Goal: Task Accomplishment & Management: Manage account settings

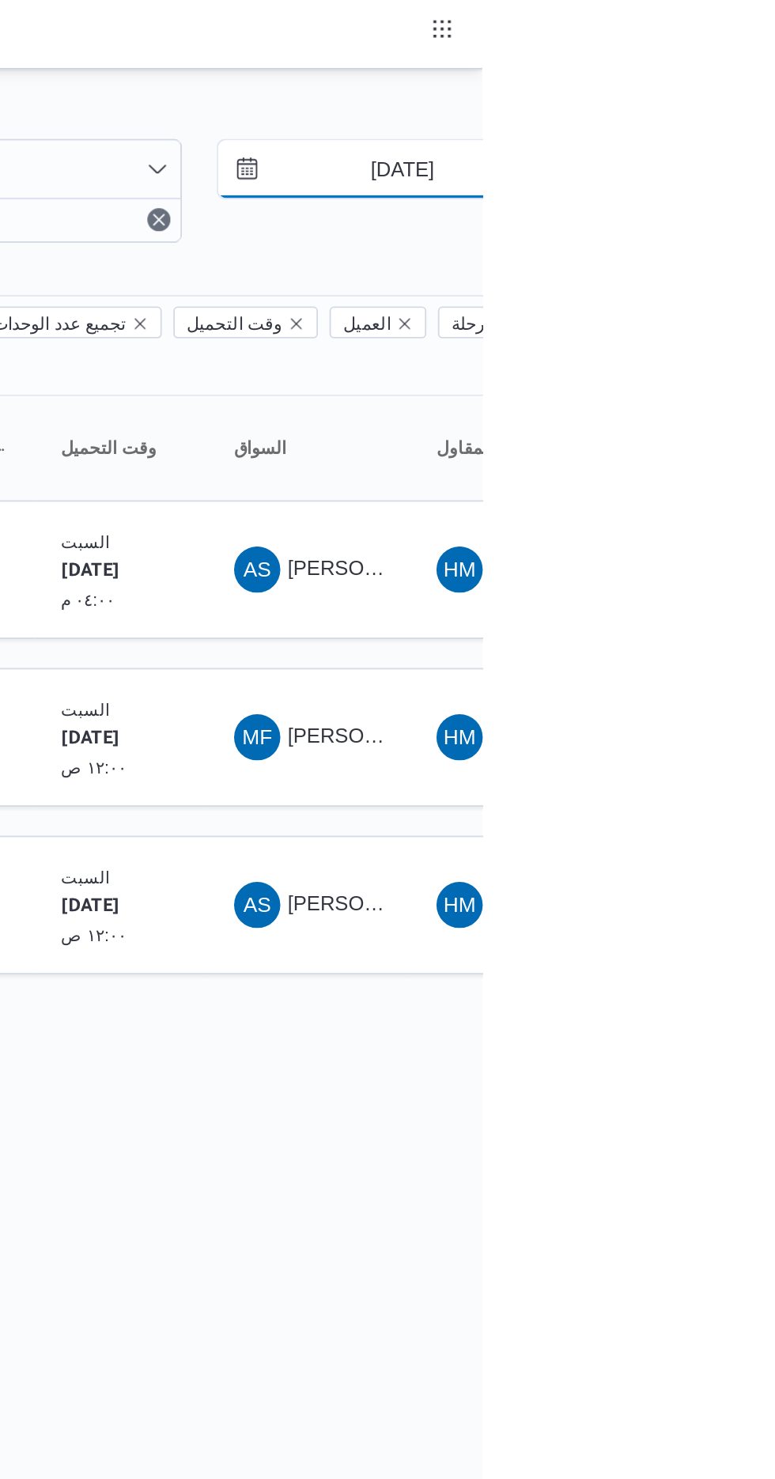
click at [723, 91] on input "[DATE]" at bounding box center [720, 93] width 180 height 32
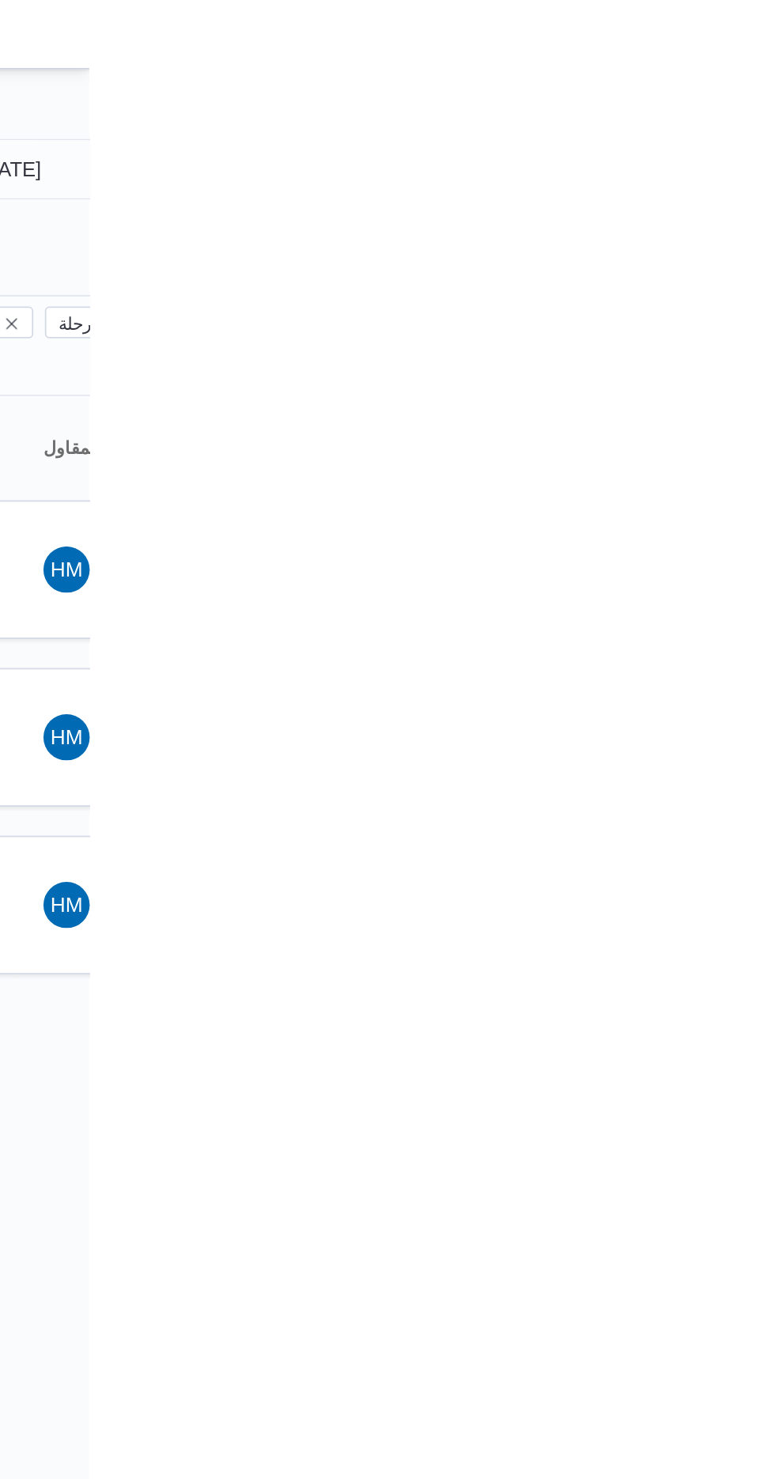
type input "[DATE]"
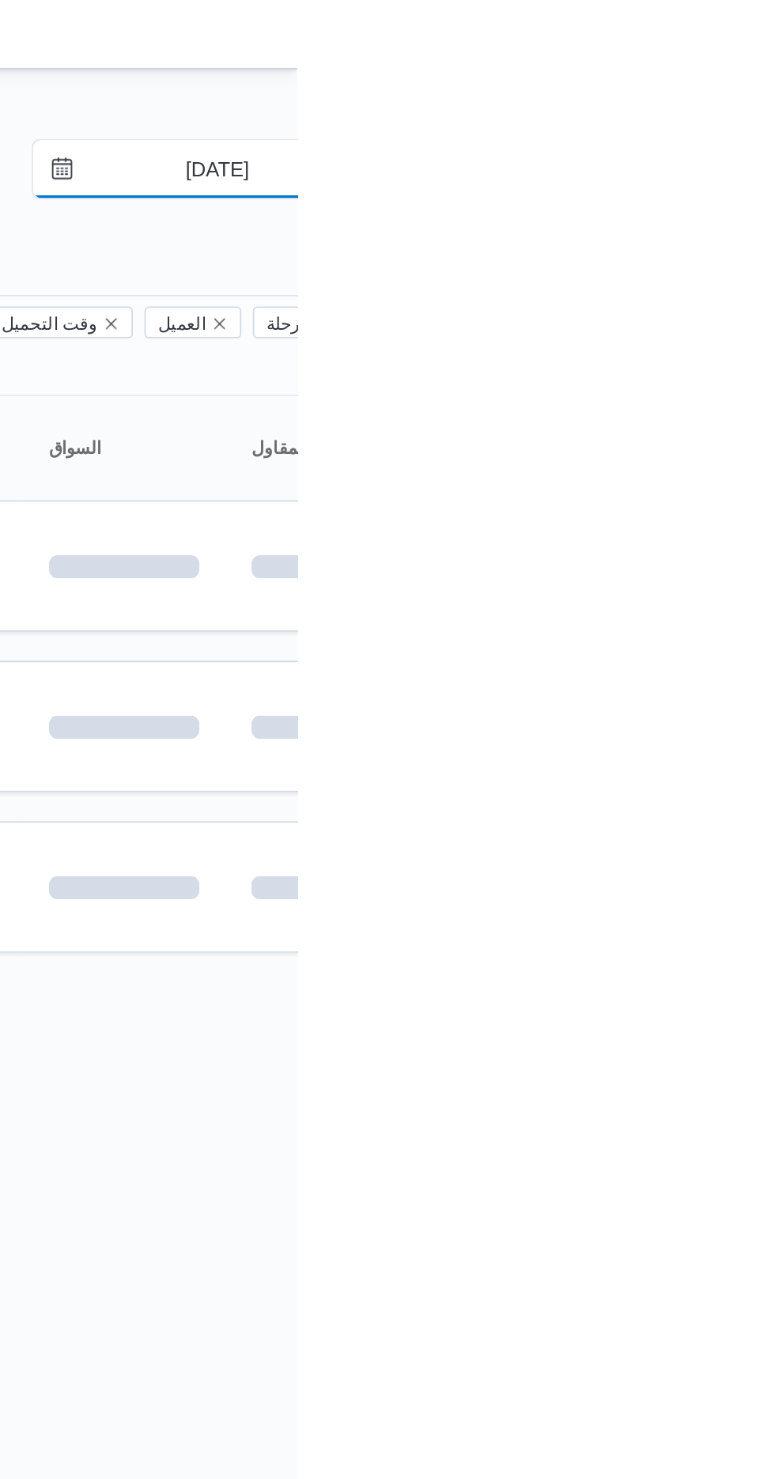
click at [734, 93] on input "[DATE]" at bounding box center [720, 93] width 180 height 32
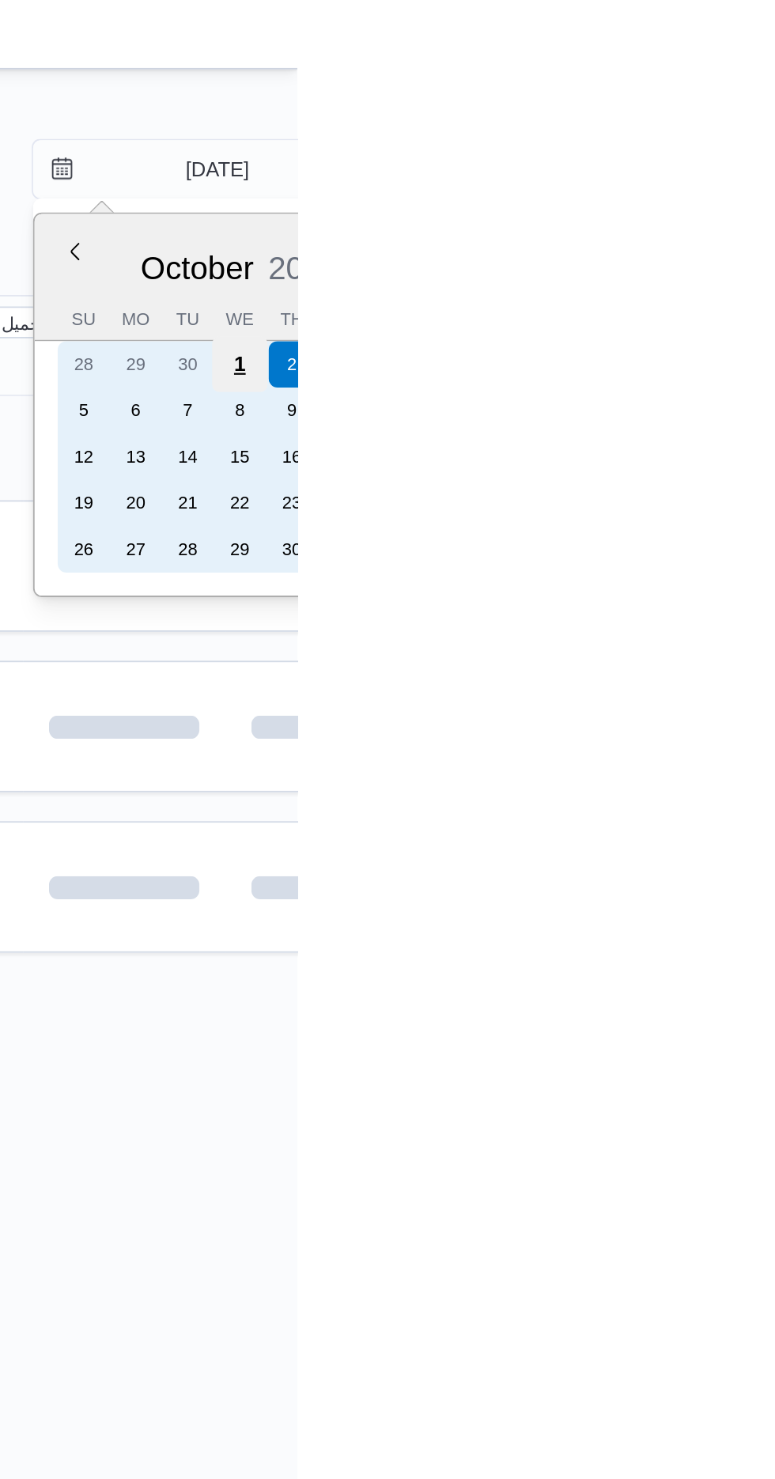
click at [743, 198] on div "1" at bounding box center [743, 199] width 30 height 30
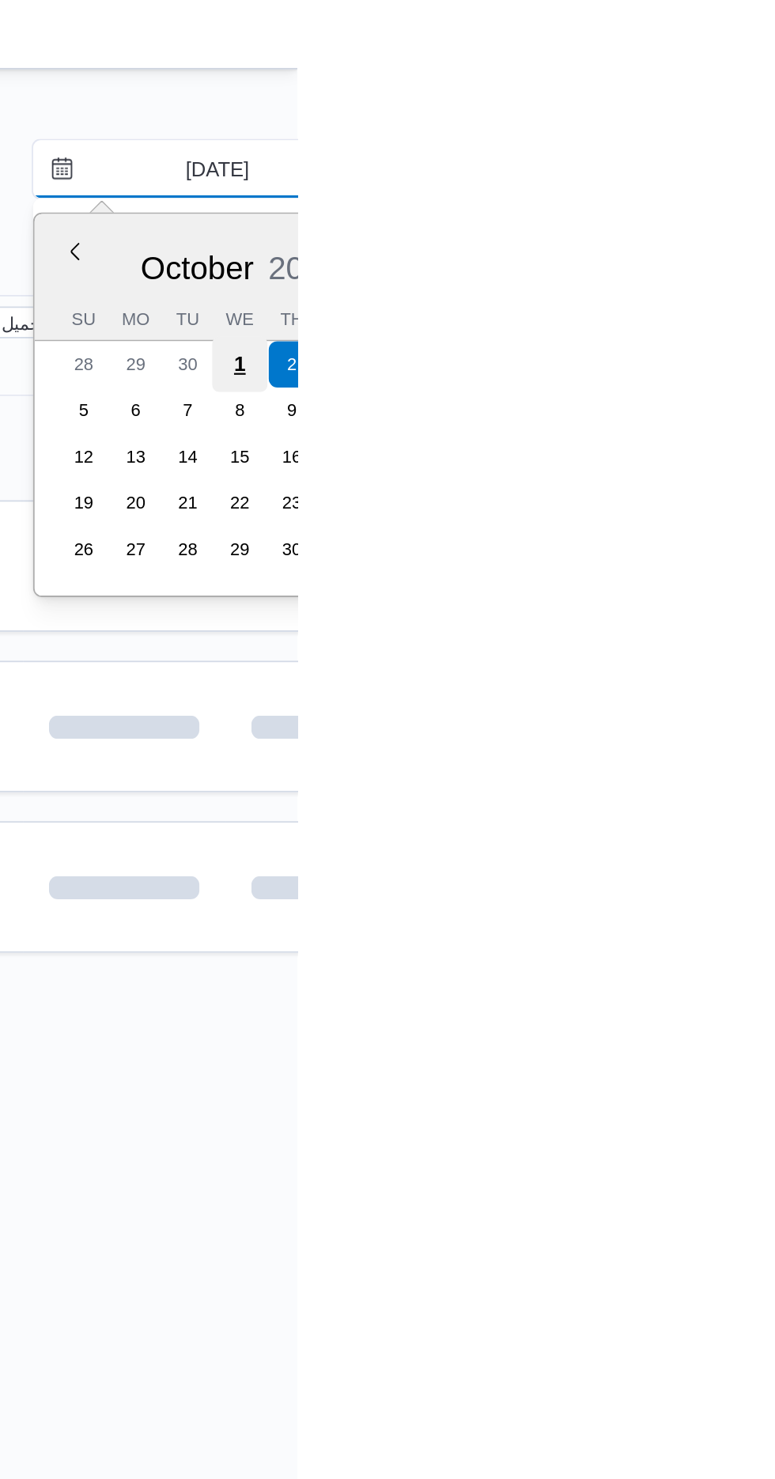
type input "[DATE]"
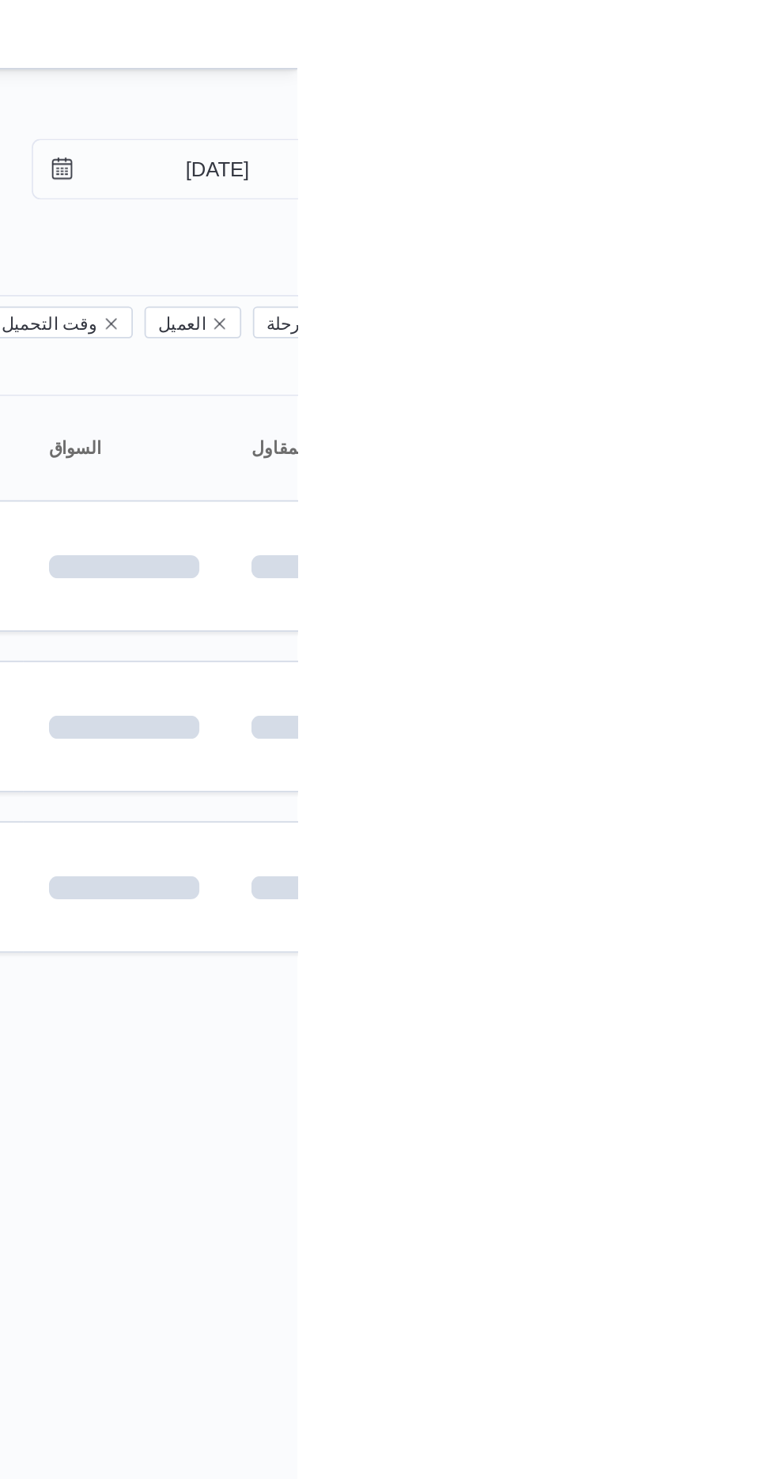
type input "[DATE]"
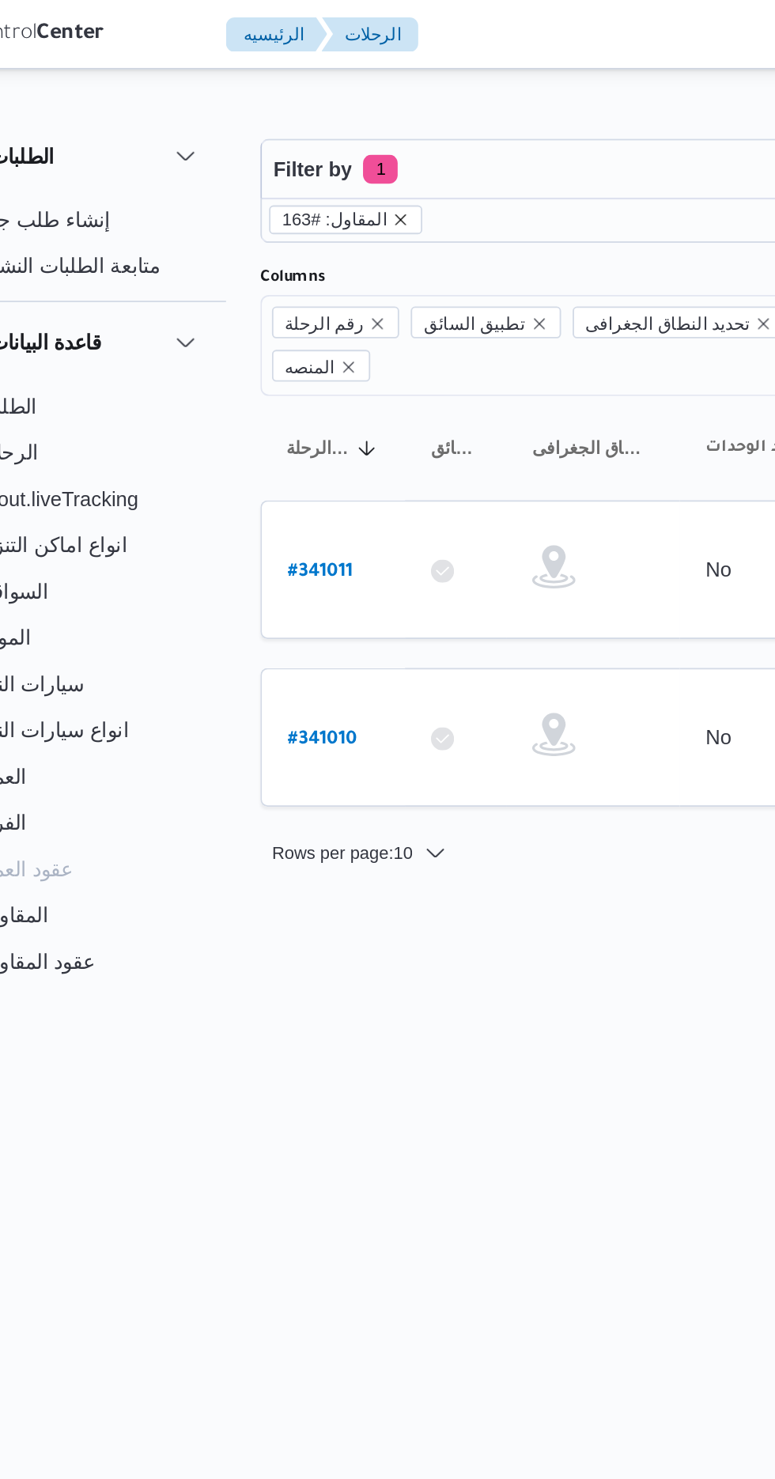
click at [280, 119] on icon "remove selected entity" at bounding box center [283, 120] width 6 height 6
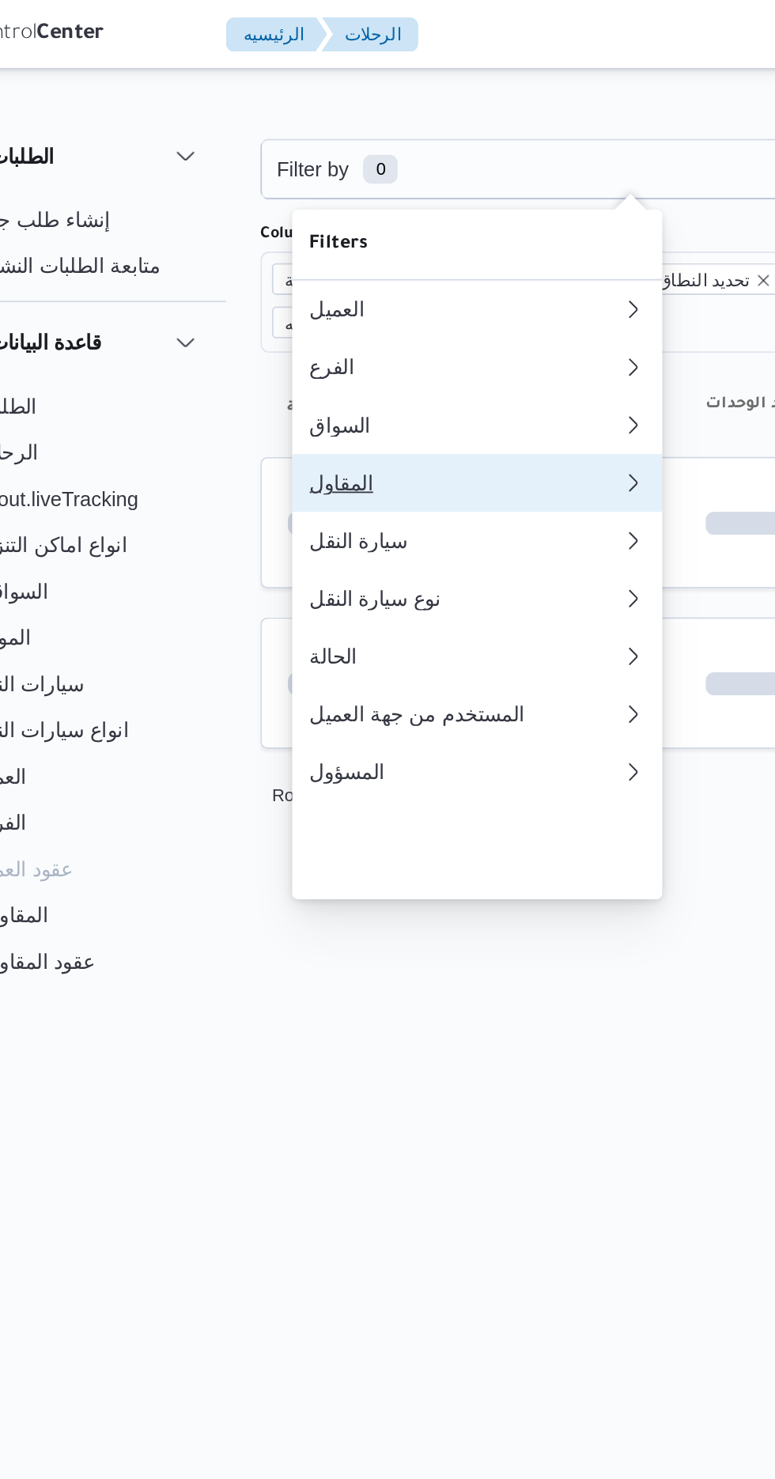
click at [316, 270] on div "المقاول" at bounding box center [314, 264] width 164 height 13
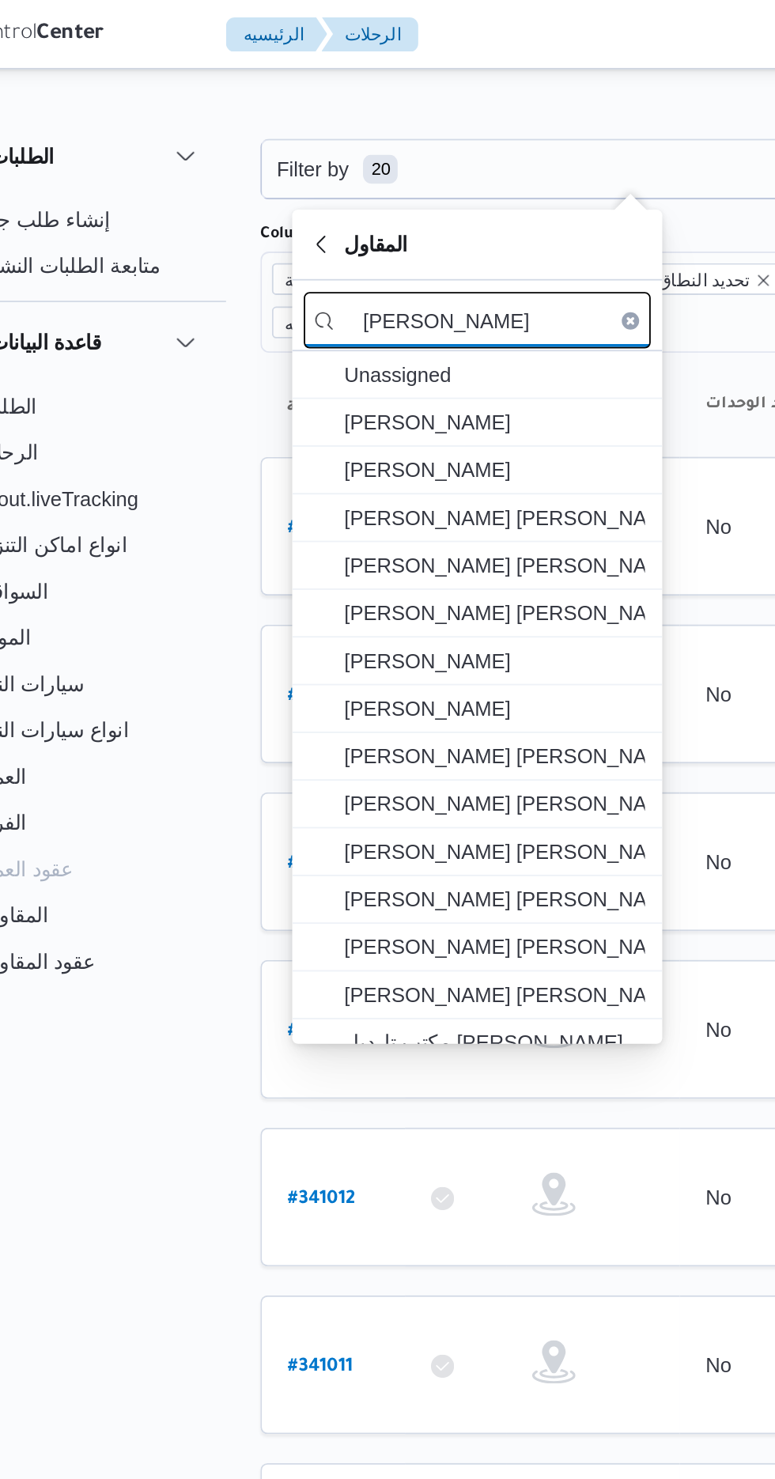
click at [354, 174] on input "[PERSON_NAME]" at bounding box center [324, 175] width 190 height 31
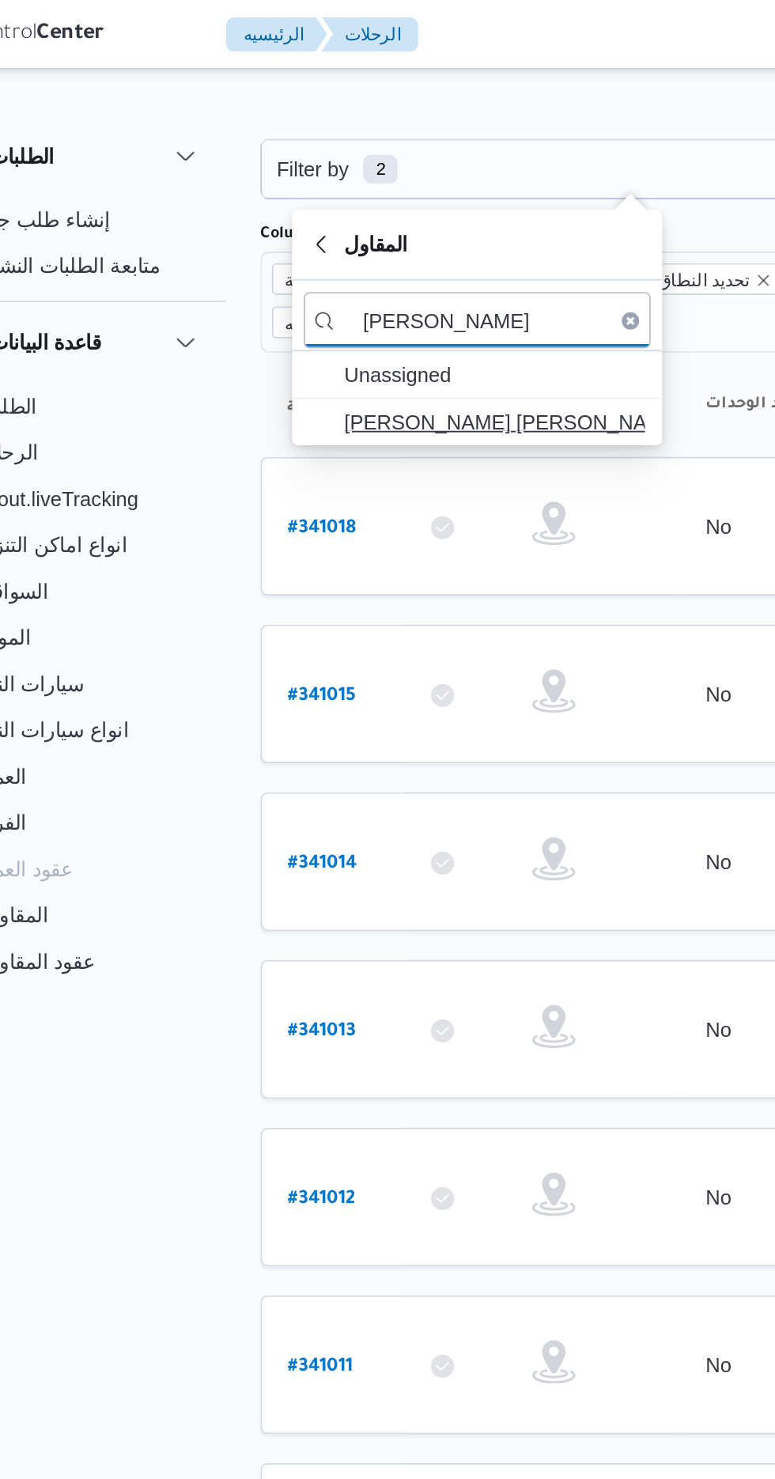
type input "[PERSON_NAME]"
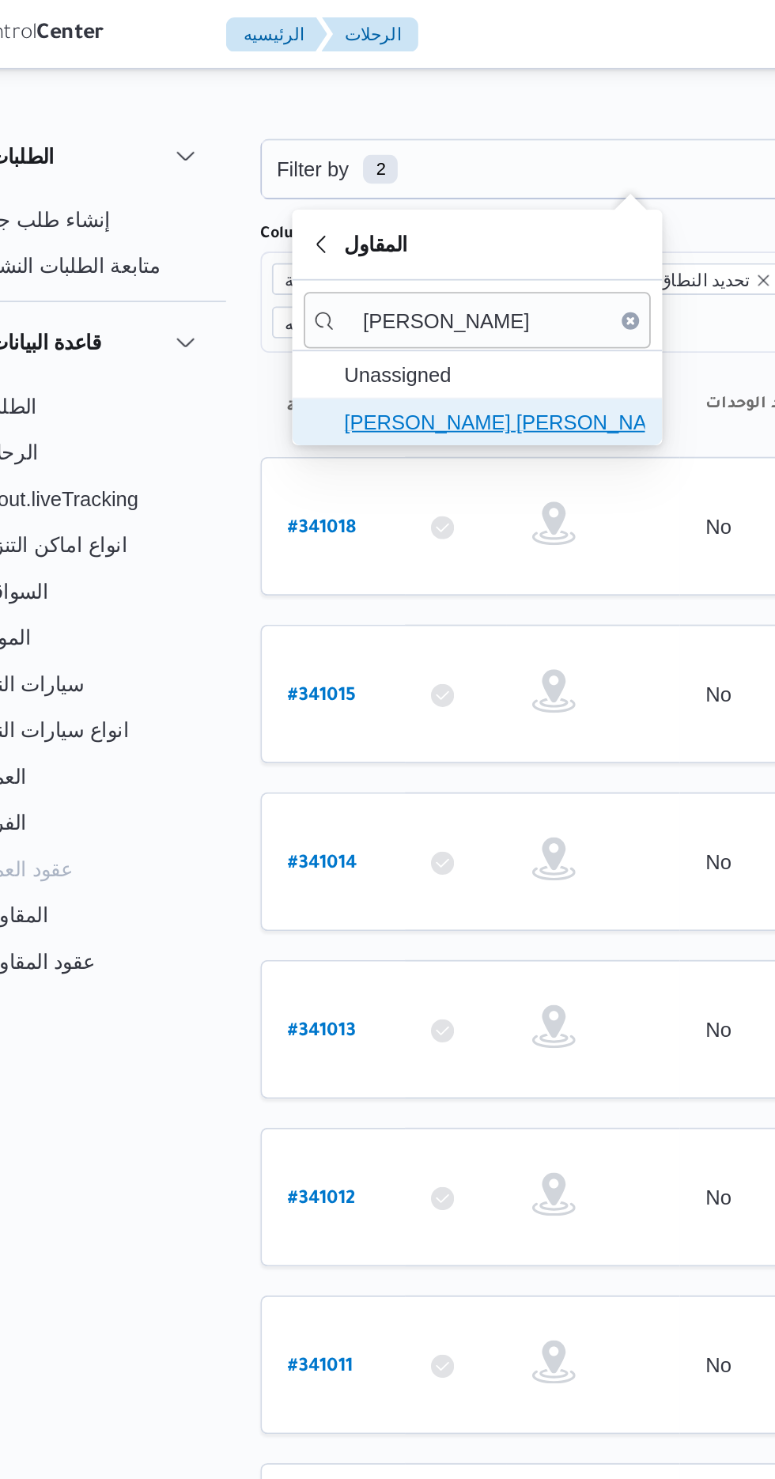
click at [361, 235] on span "[PERSON_NAME] [PERSON_NAME]" at bounding box center [333, 230] width 164 height 19
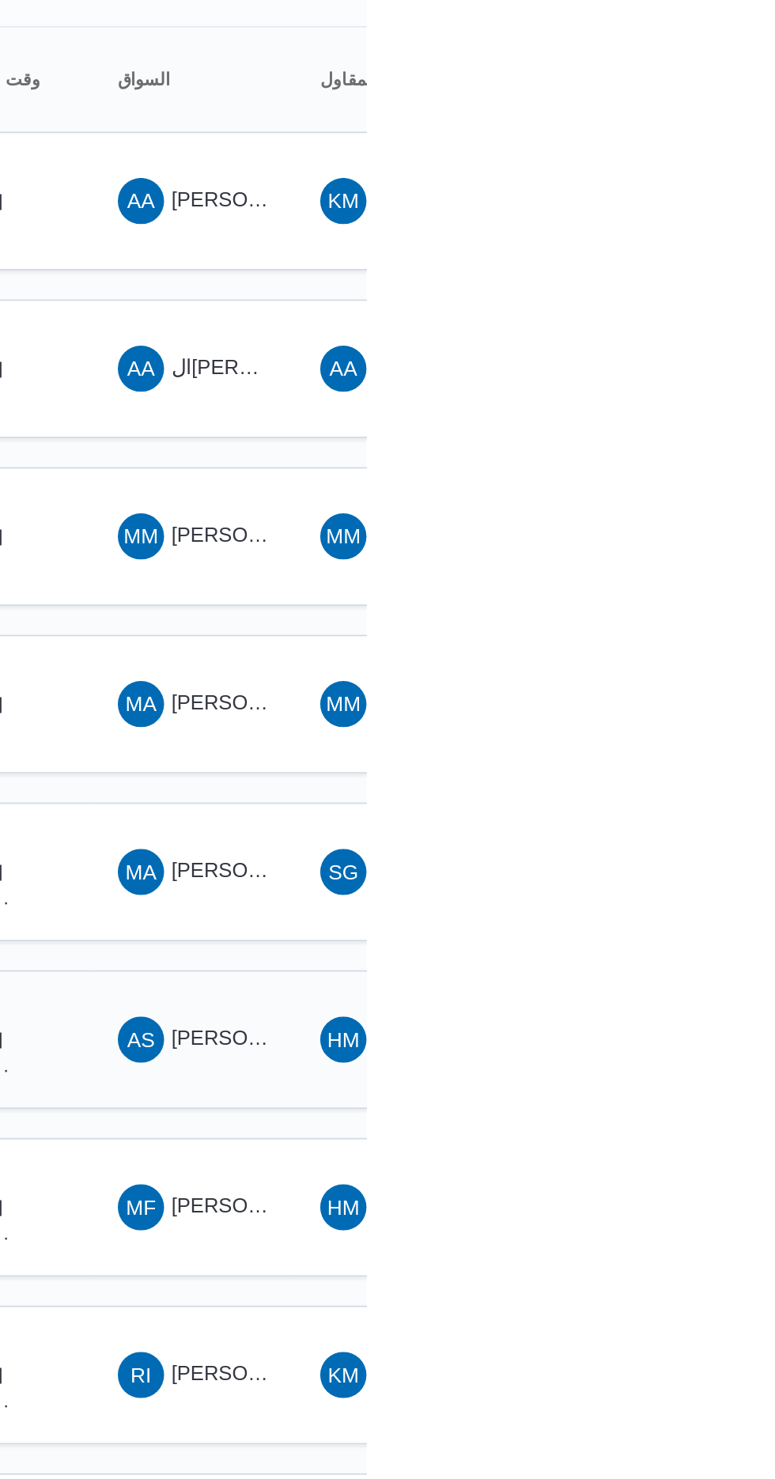
click at [689, 763] on span "[PERSON_NAME] [PERSON_NAME]" at bounding box center [760, 769] width 185 height 13
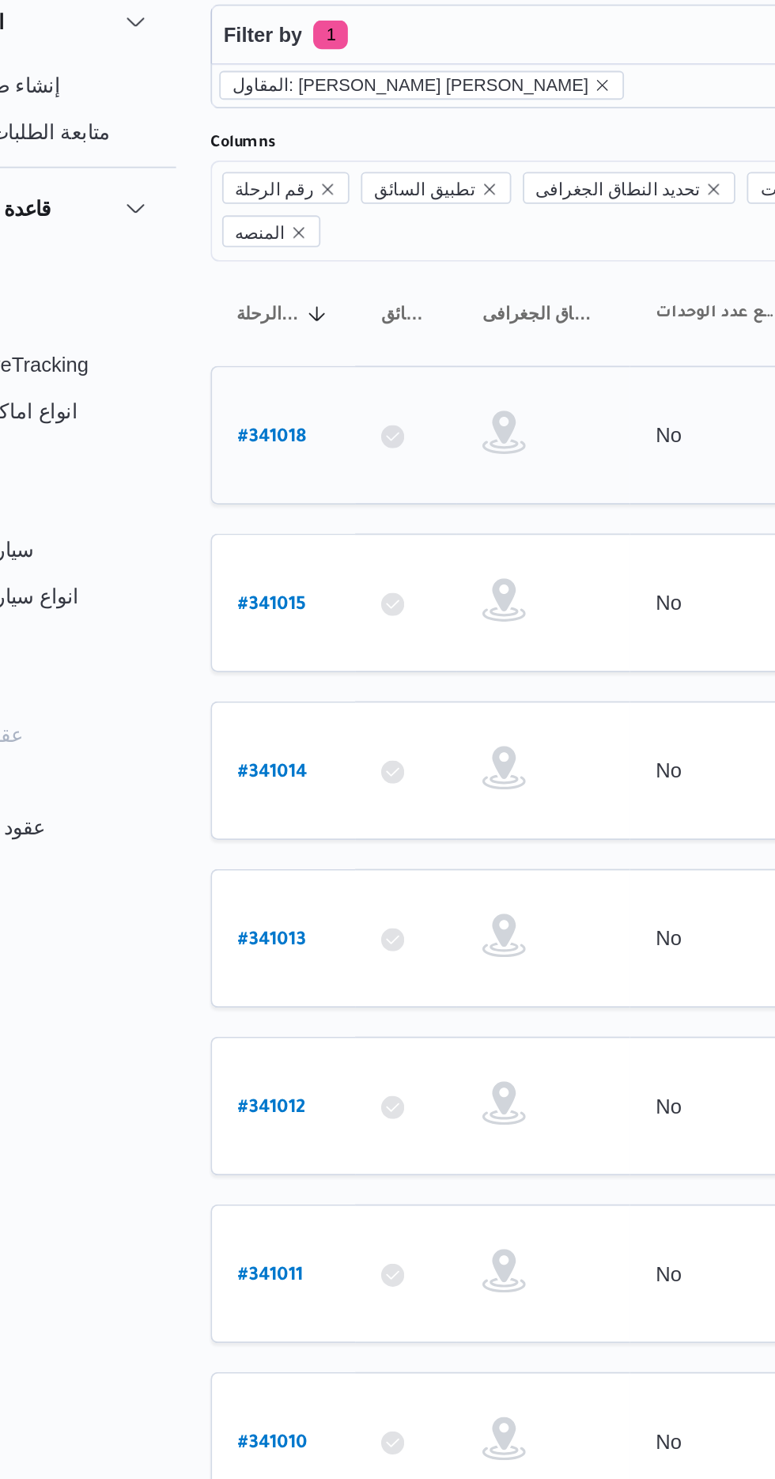
click at [242, 301] on link "# 341018" at bounding box center [239, 311] width 37 height 21
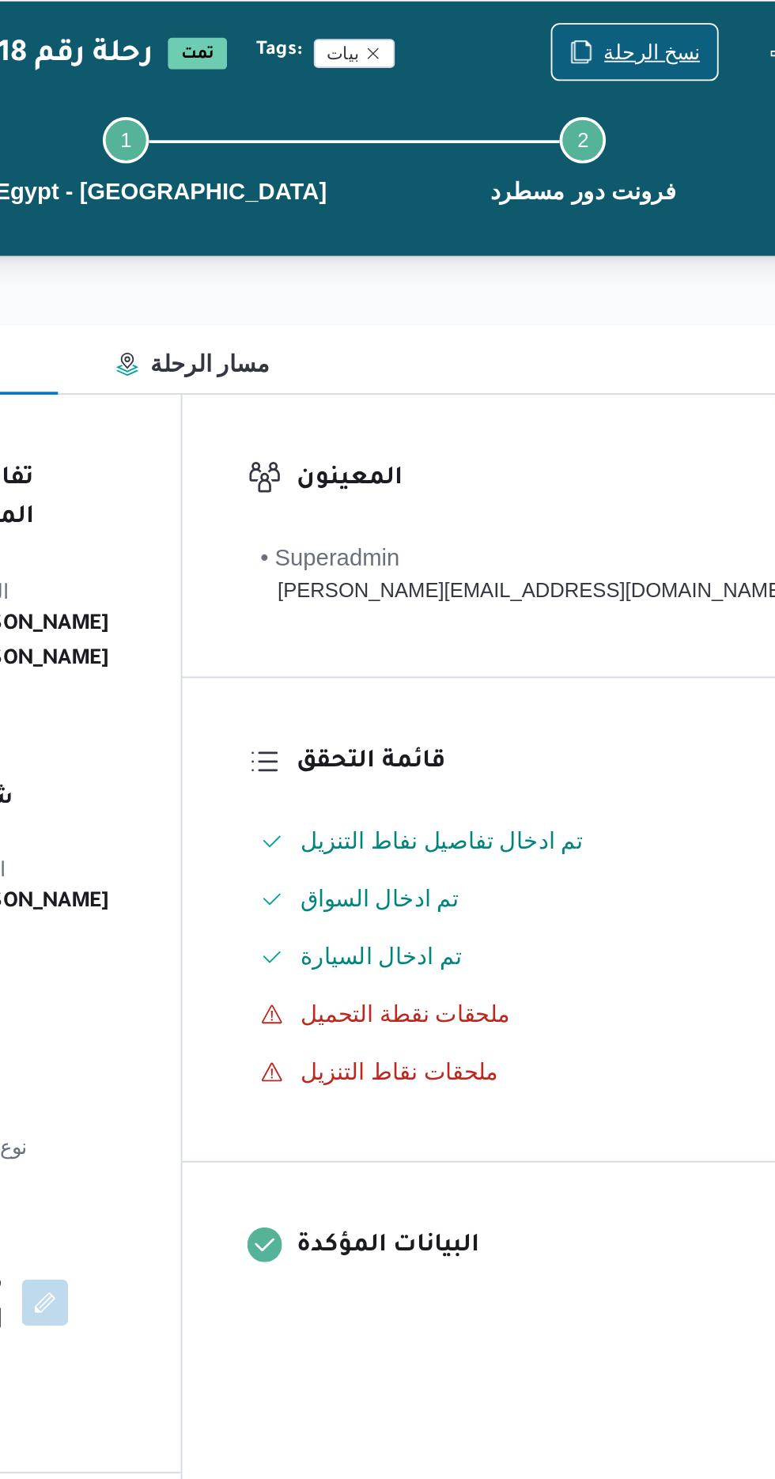
click at [644, 100] on span "نسخ الرحلة" at bounding box center [655, 102] width 53 height 19
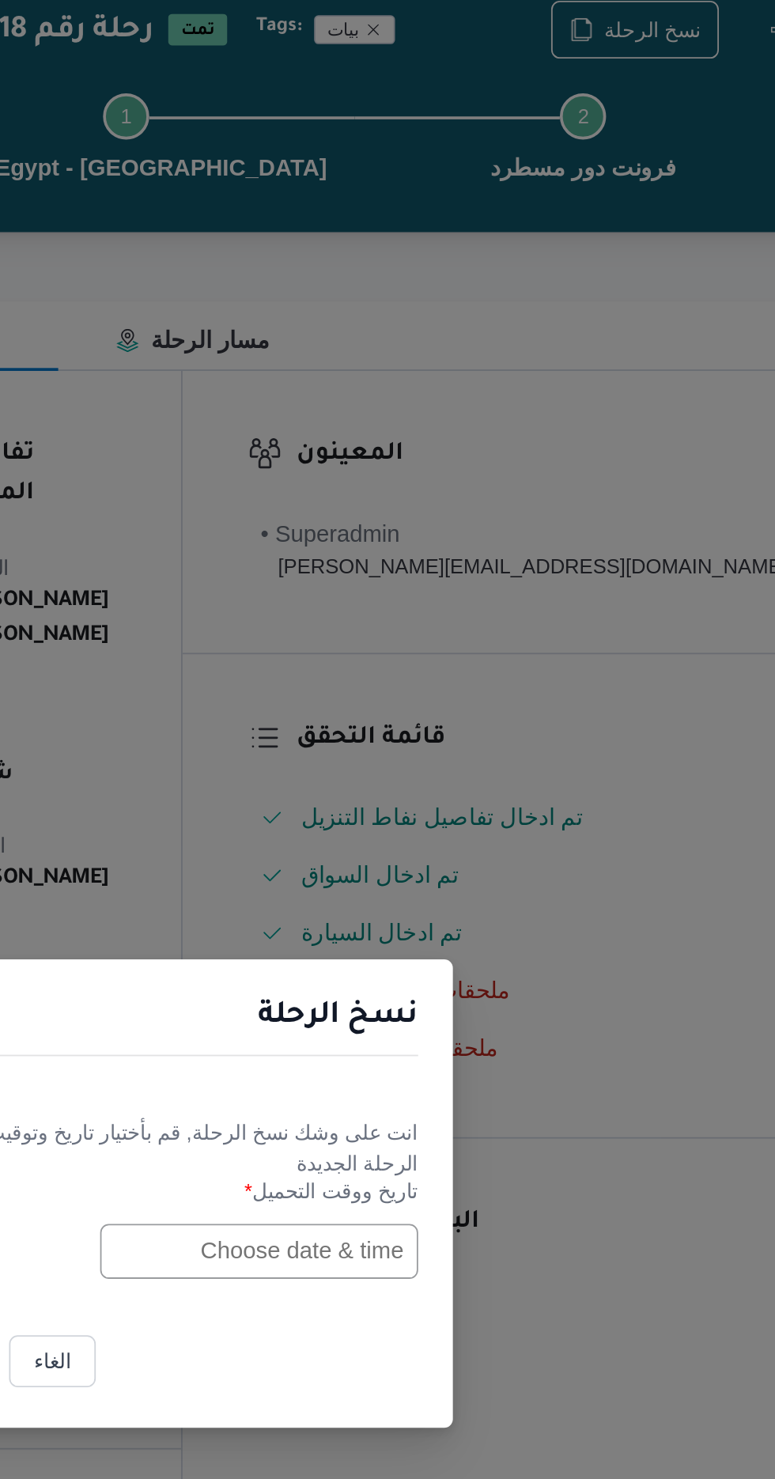
click at [430, 774] on input "text" at bounding box center [440, 771] width 174 height 30
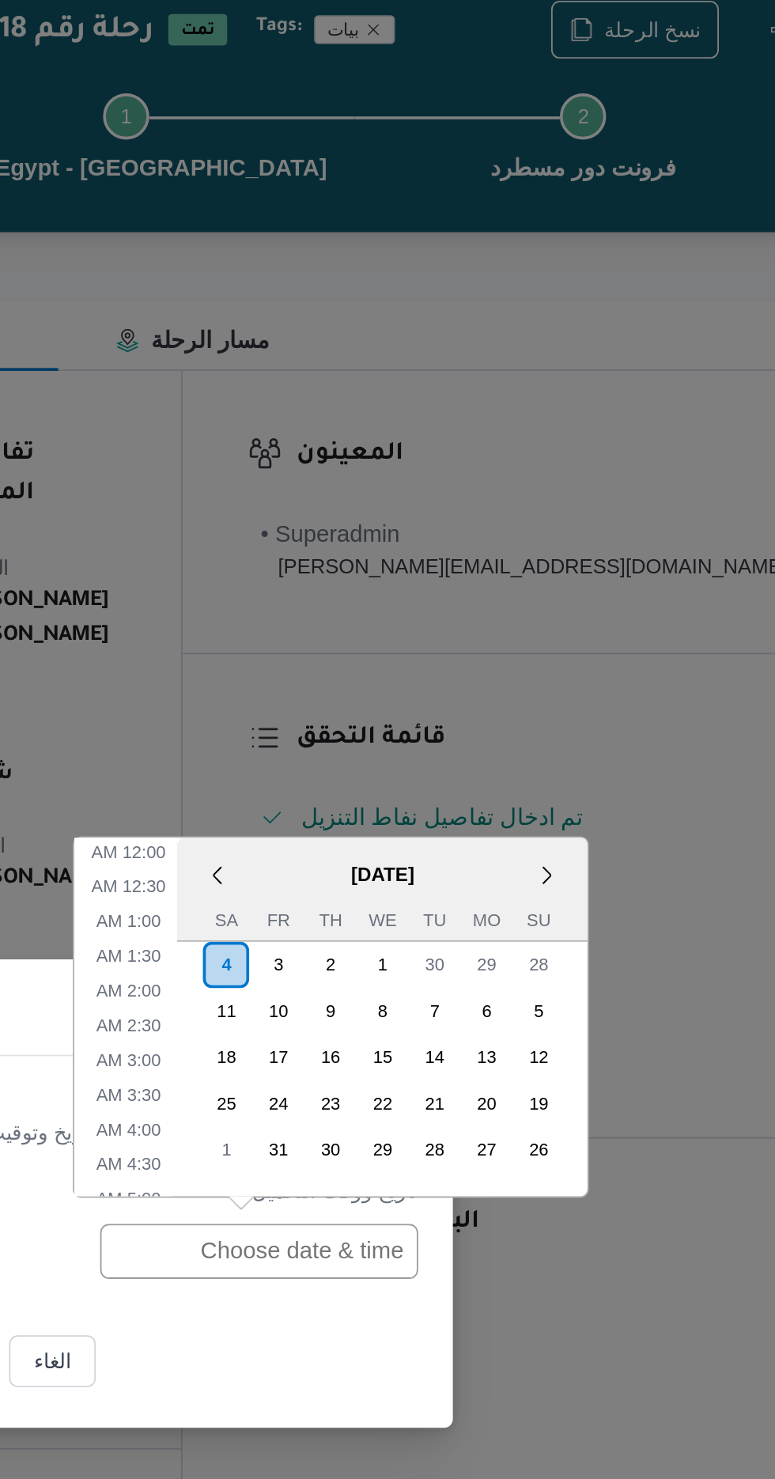
scroll to position [716, 0]
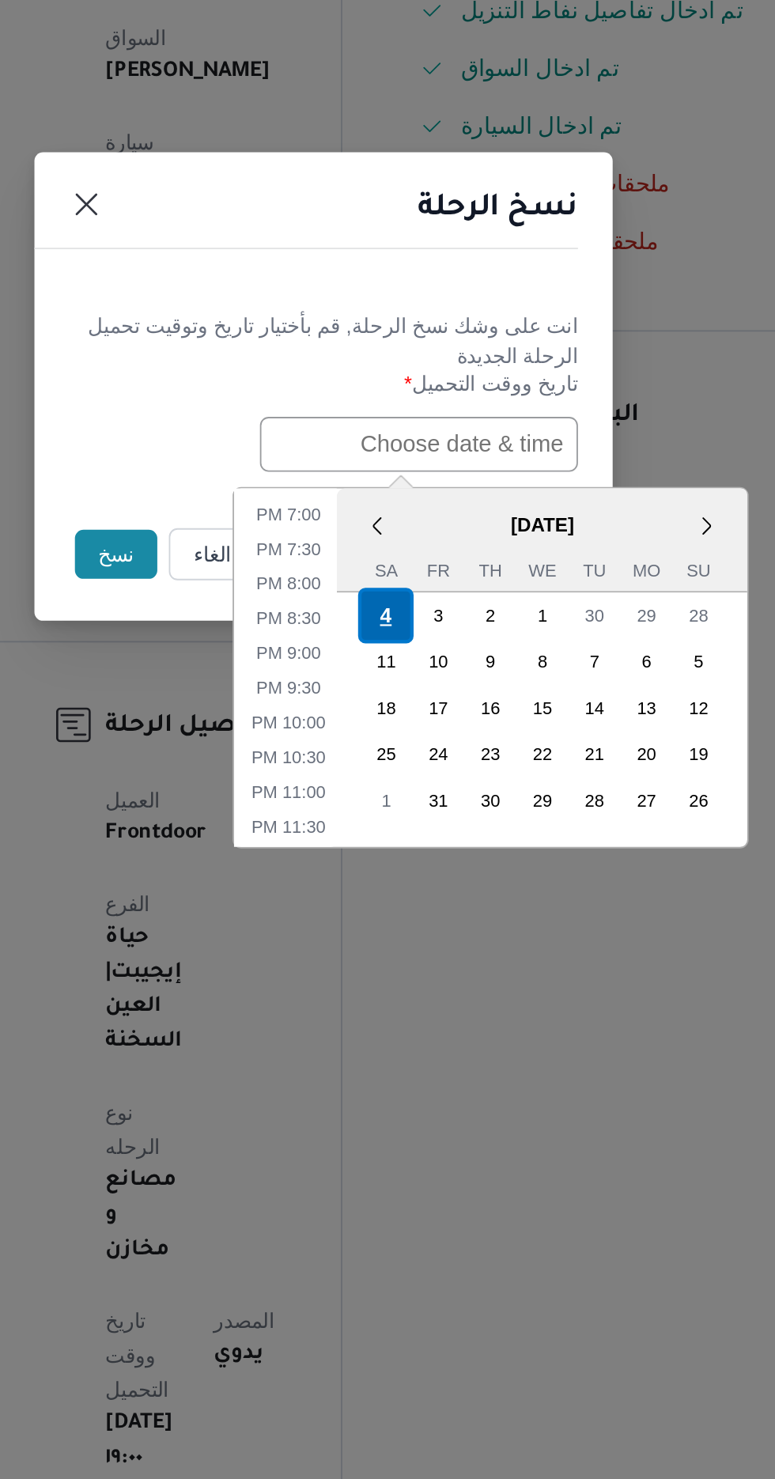
click at [421, 861] on div "4" at bounding box center [421, 864] width 30 height 30
type input "[DATE] 12:00AM"
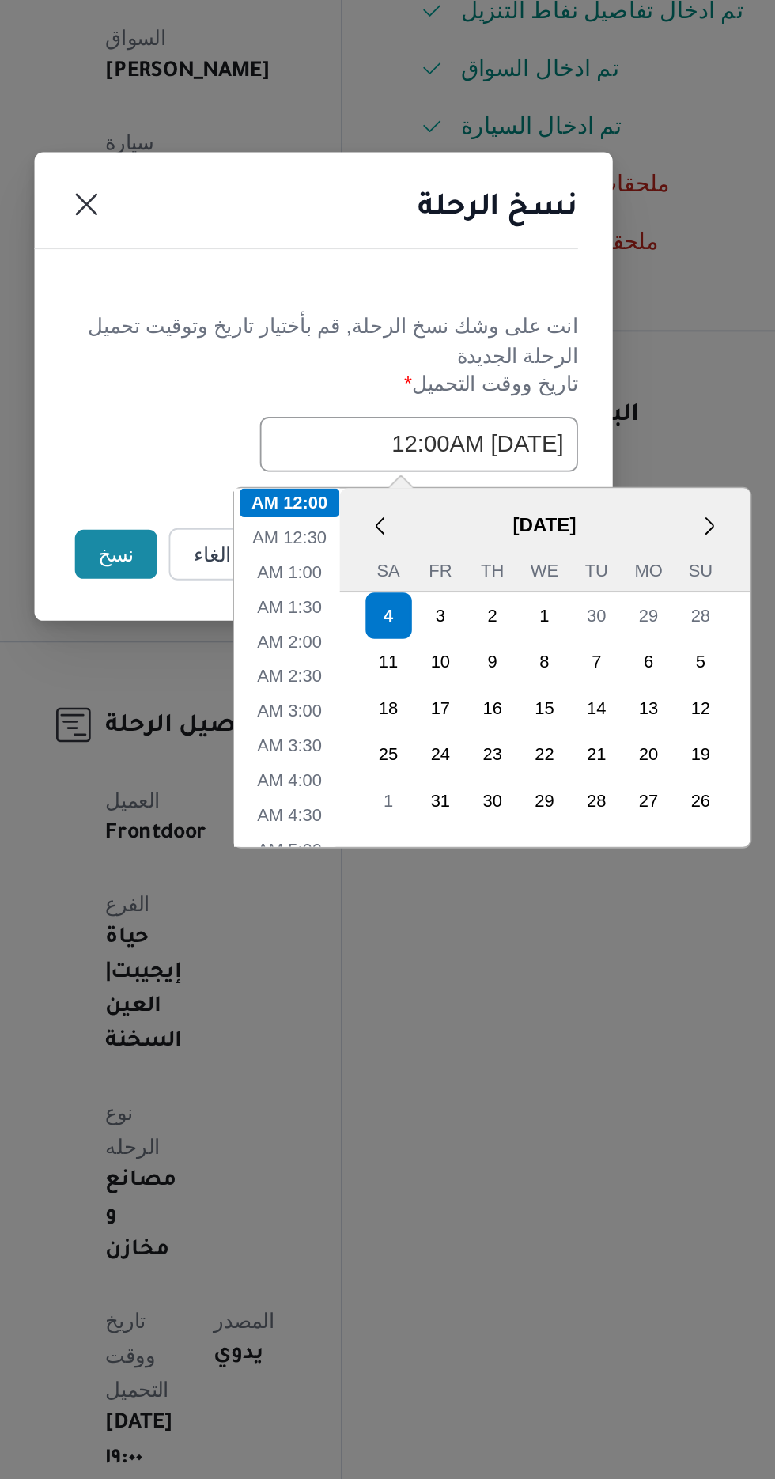
click at [263, 826] on button "نسخ" at bounding box center [273, 831] width 45 height 27
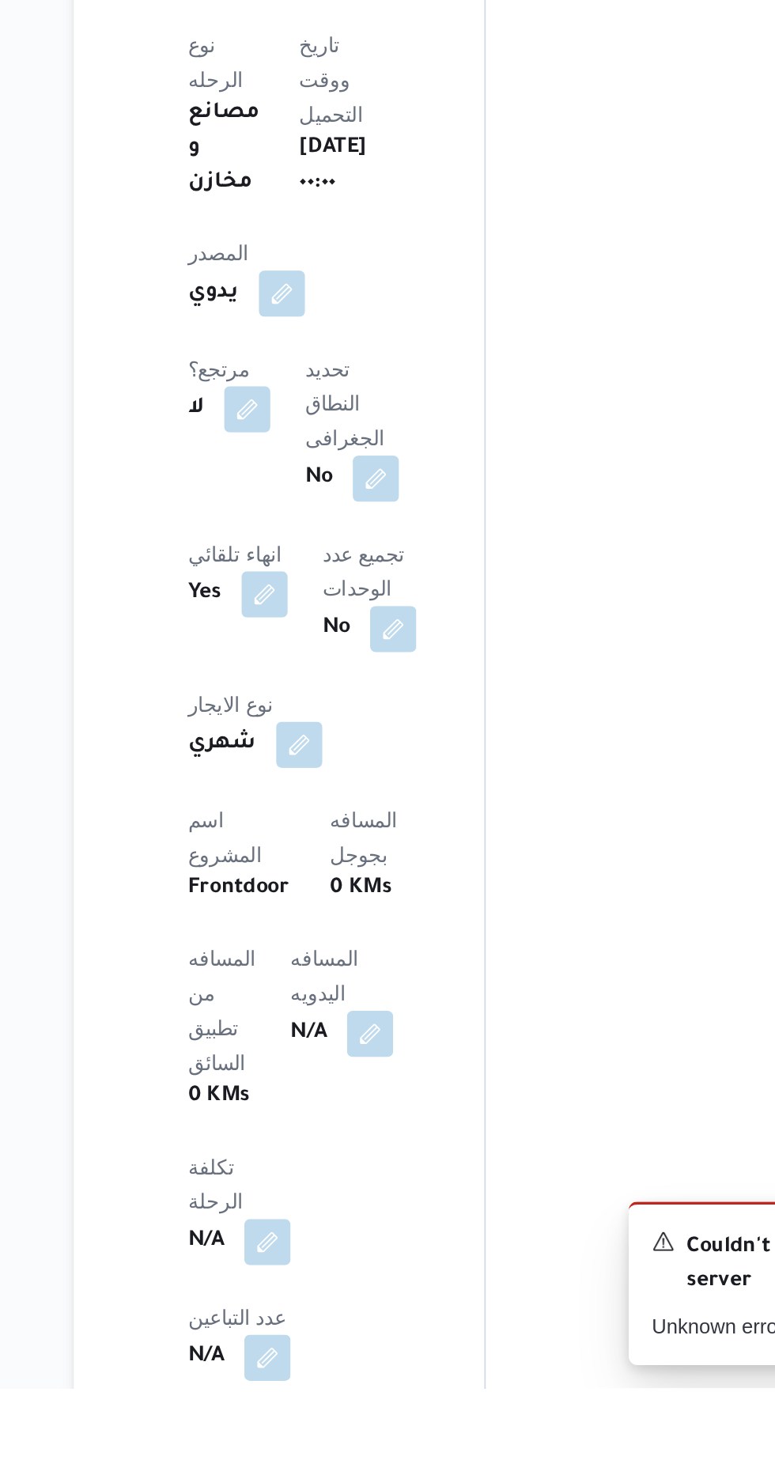
scroll to position [397, 0]
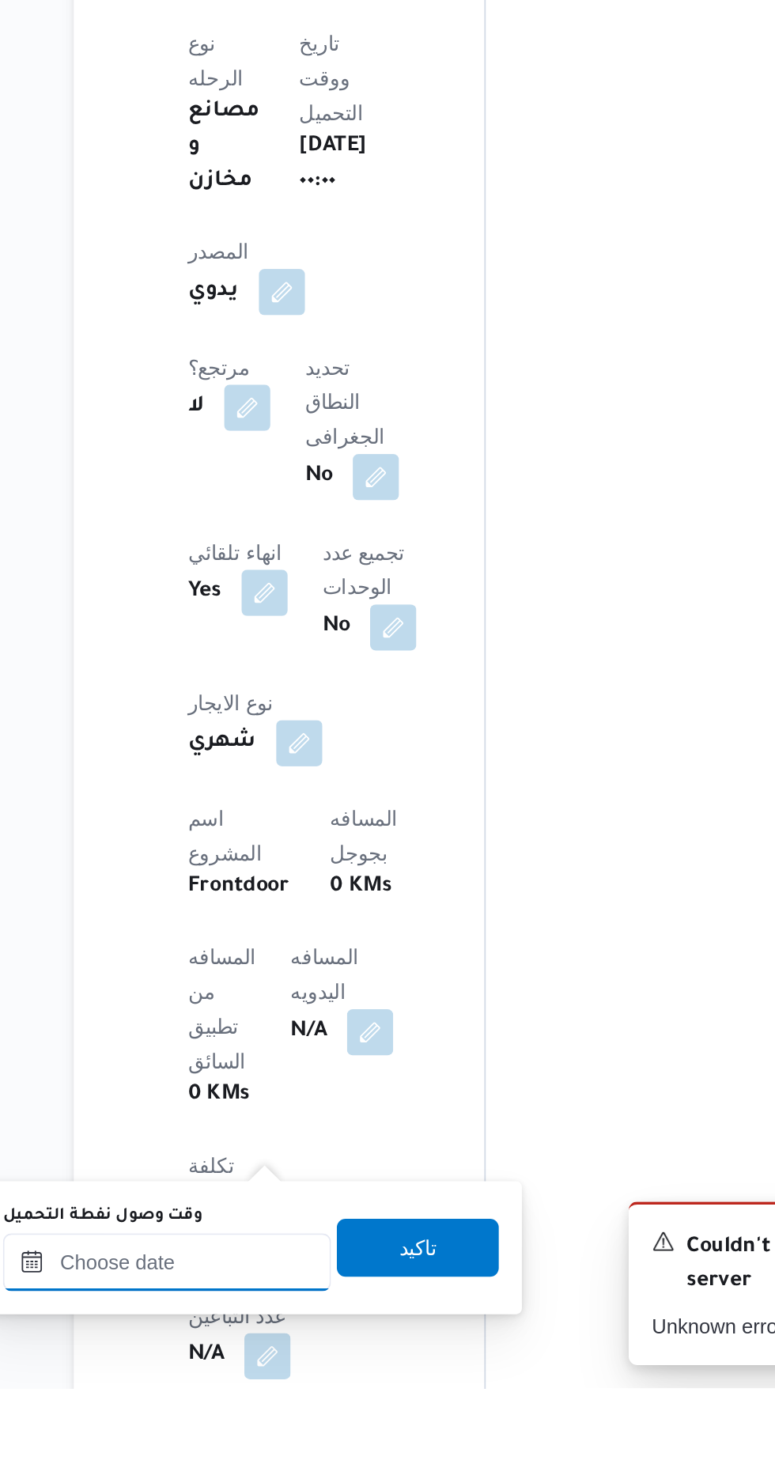
click at [288, 1405] on input "وقت وصول نفطة التحميل" at bounding box center [257, 1410] width 180 height 32
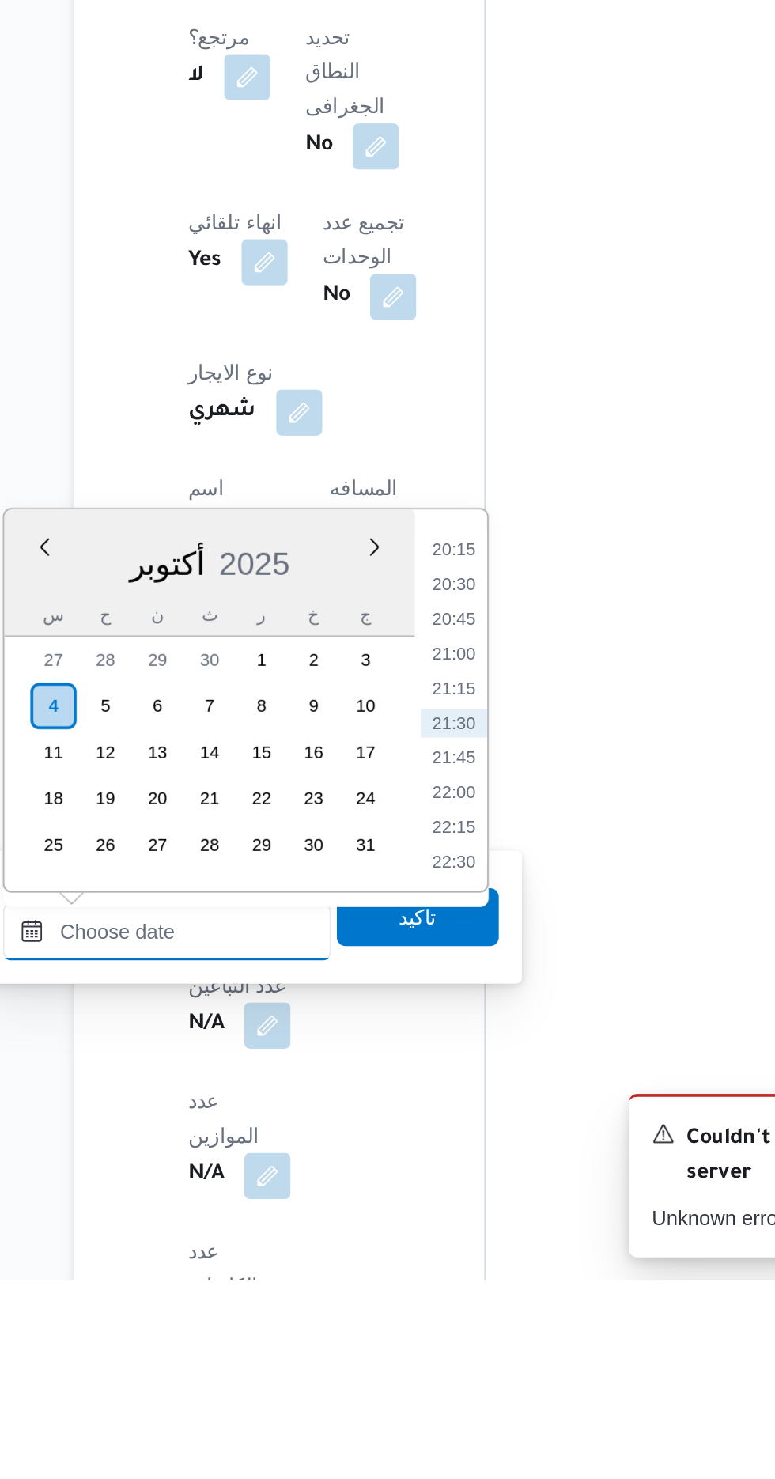
scroll to position [519, 0]
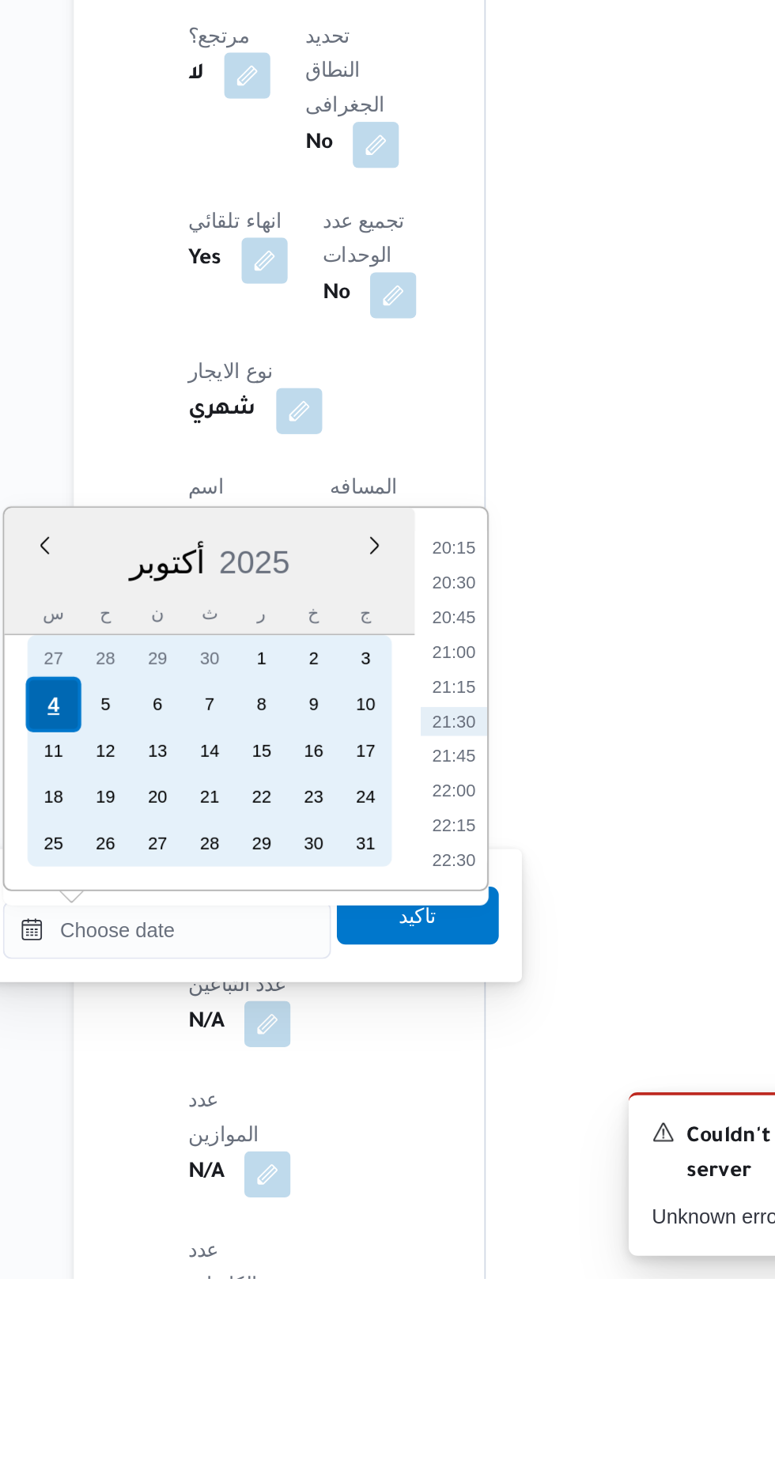
click at [194, 1163] on div "4" at bounding box center [194, 1165] width 30 height 30
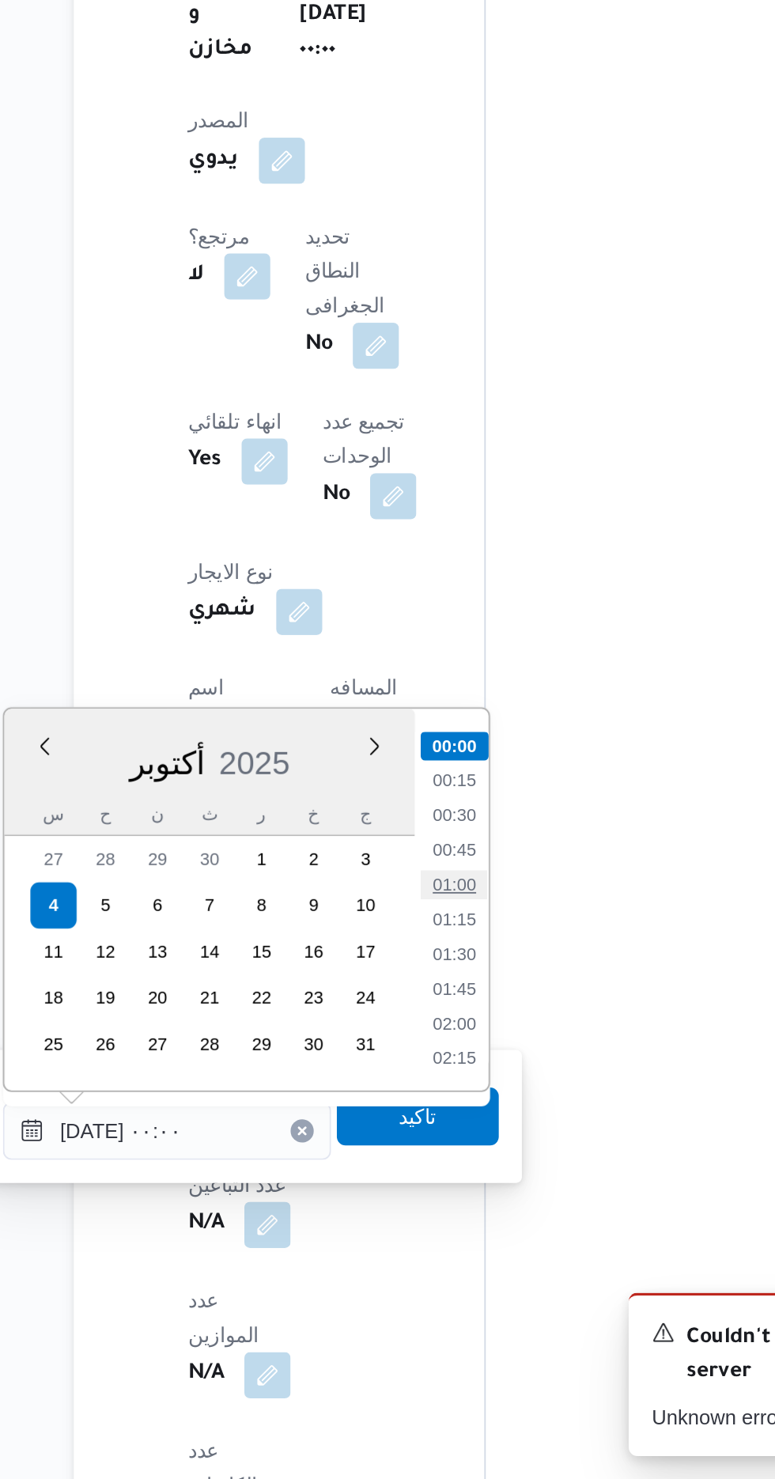
click at [418, 1156] on li "01:00" at bounding box center [413, 1154] width 36 height 16
type input "[DATE] ٠١:٠٠"
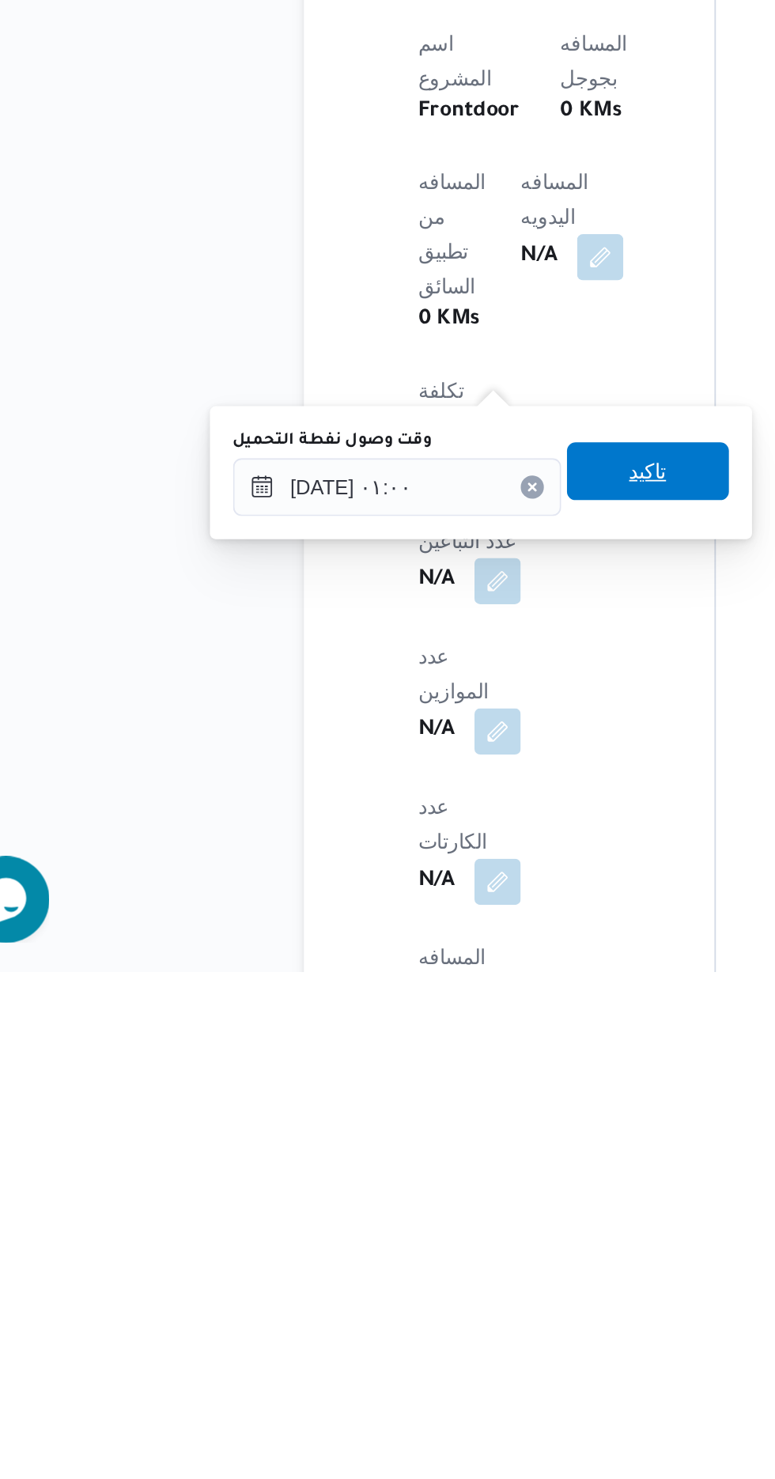
click at [410, 1218] on span "تاكيد" at bounding box center [394, 1205] width 89 height 32
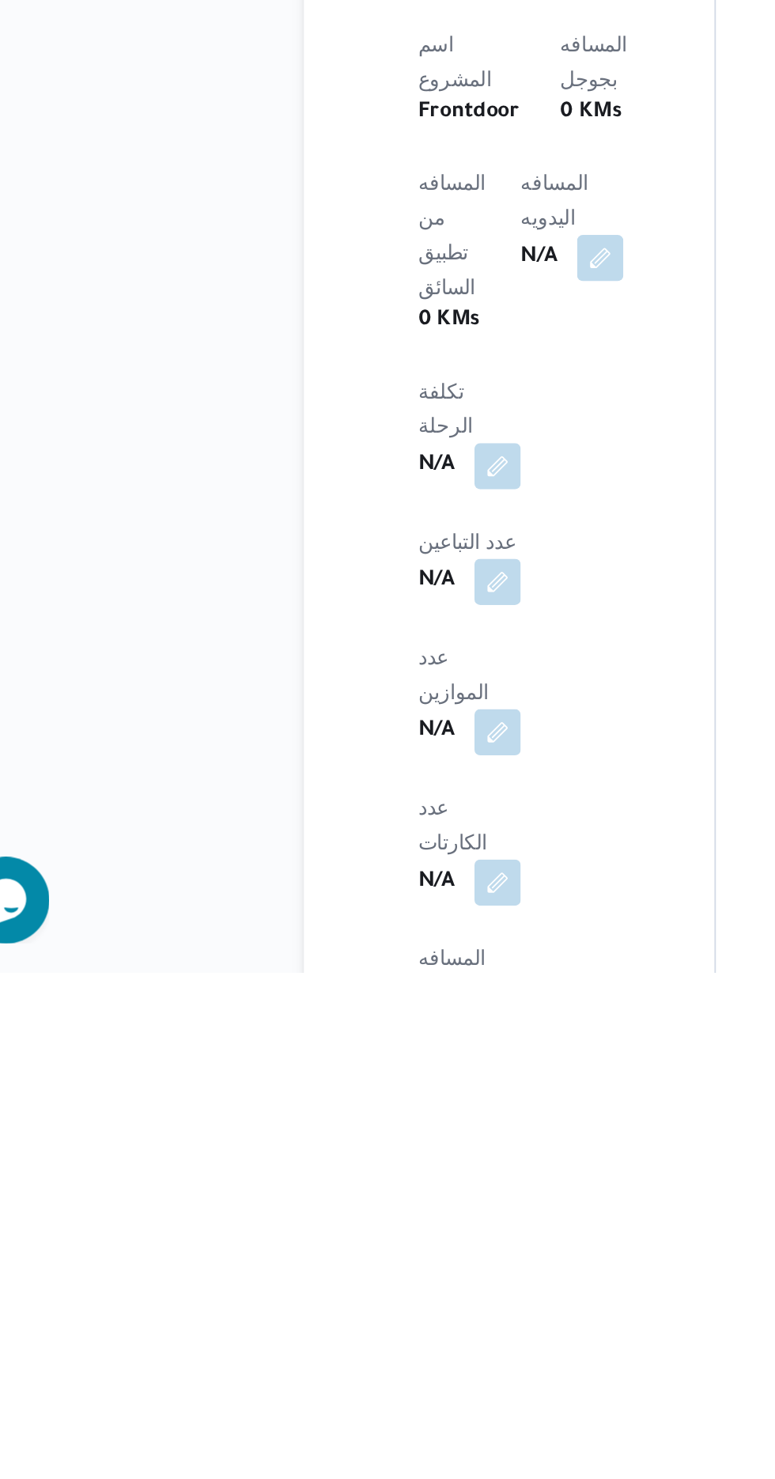
scroll to position [593, 0]
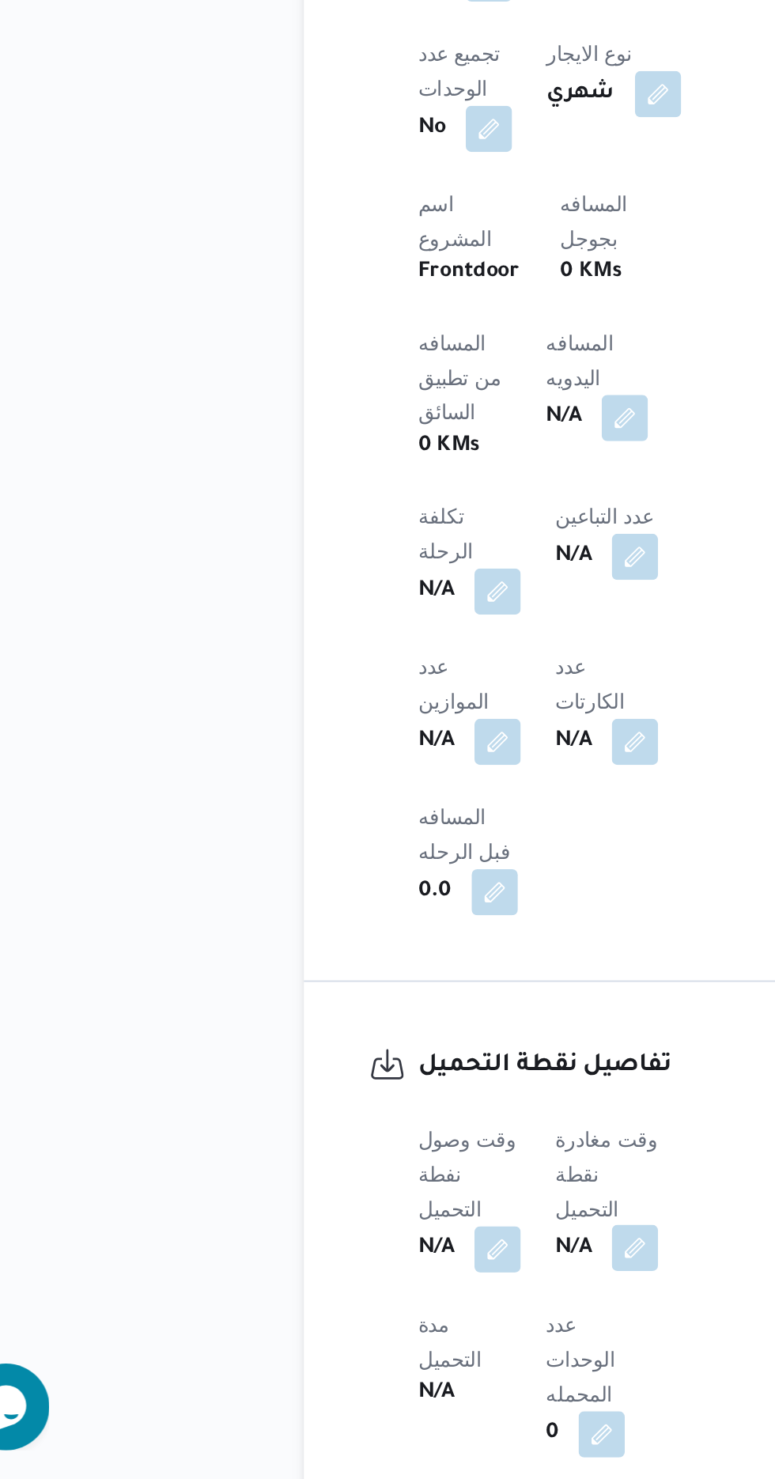
click at [394, 1340] on button "button" at bounding box center [386, 1352] width 25 height 25
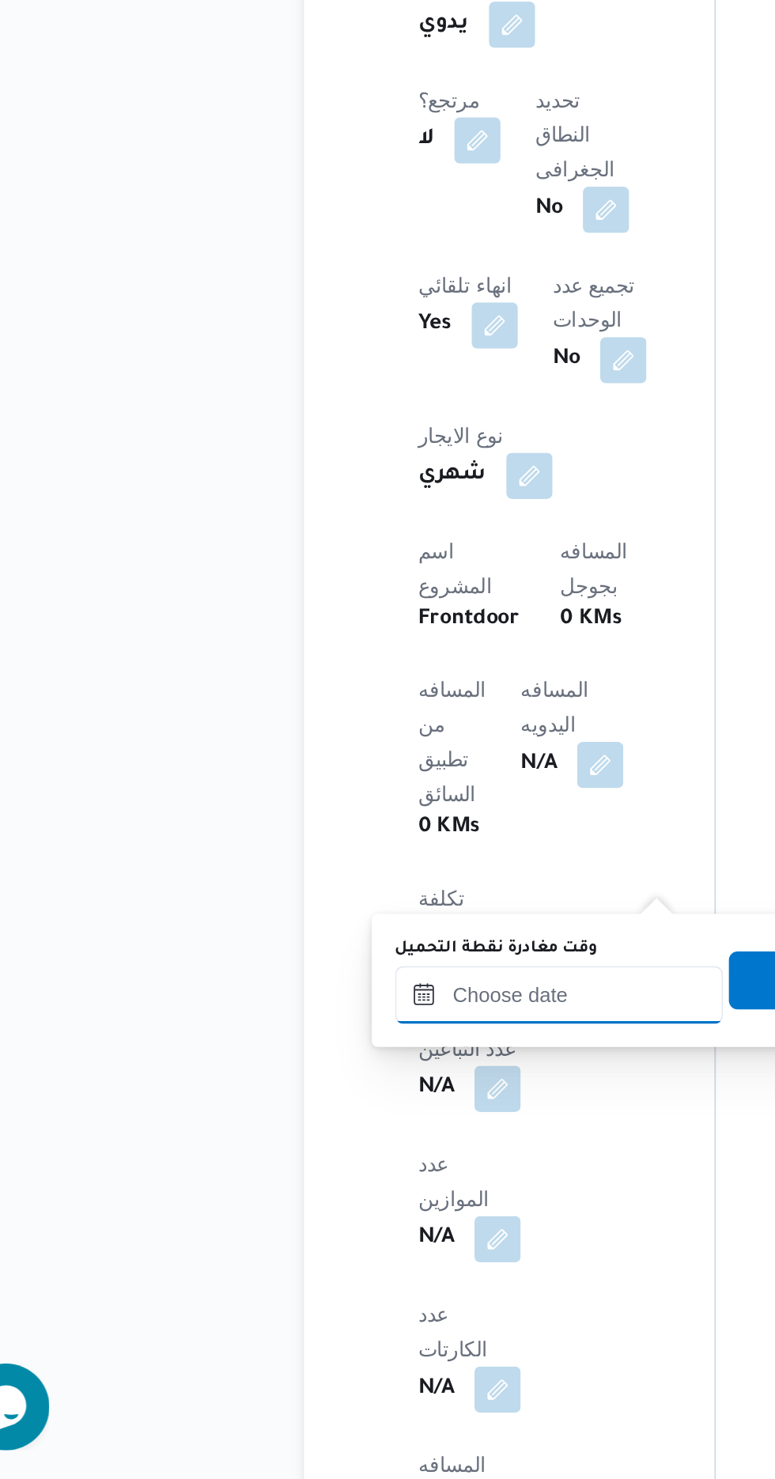
click at [336, 1219] on input "وقت مغادرة نقطة التحميل" at bounding box center [345, 1214] width 180 height 32
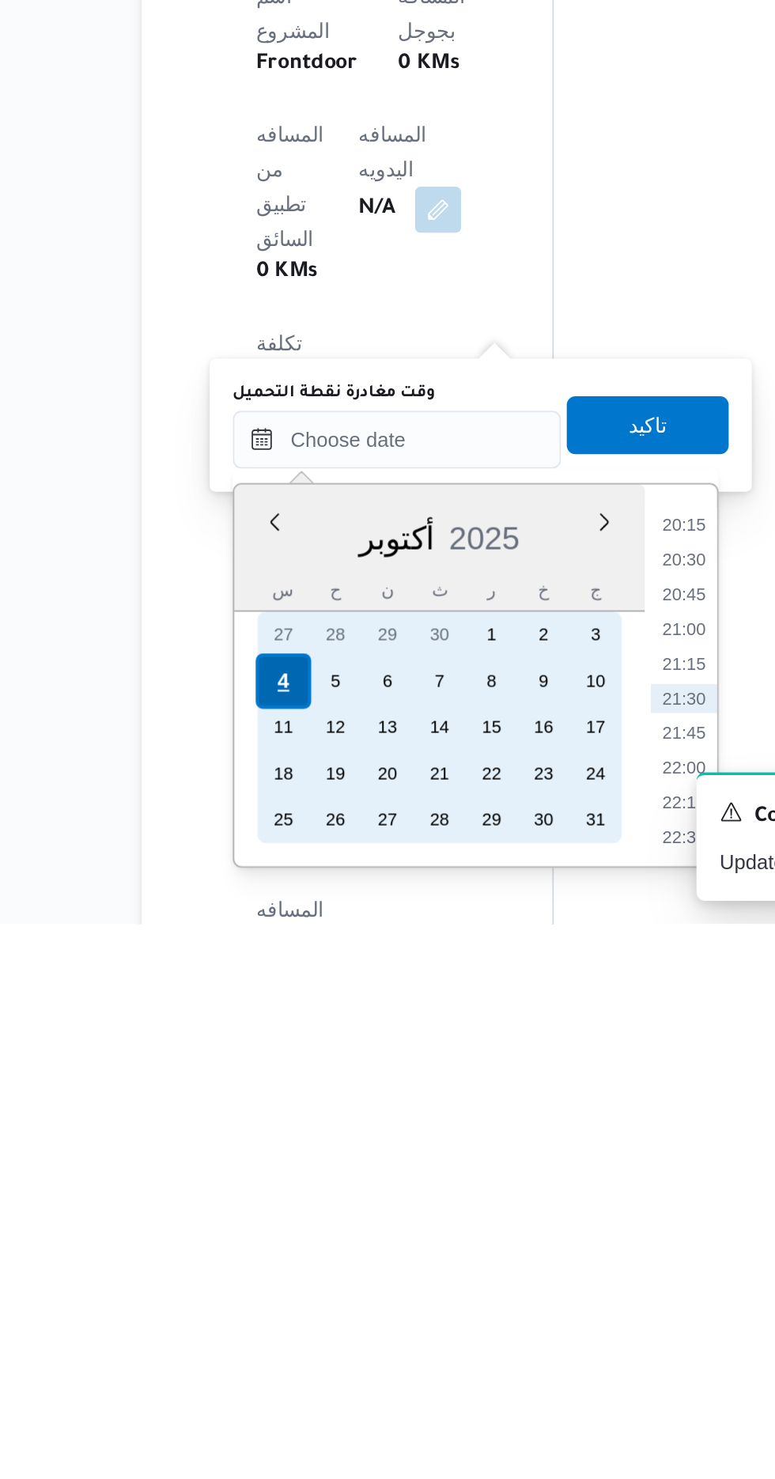
click at [282, 1344] on div "4" at bounding box center [283, 1346] width 30 height 30
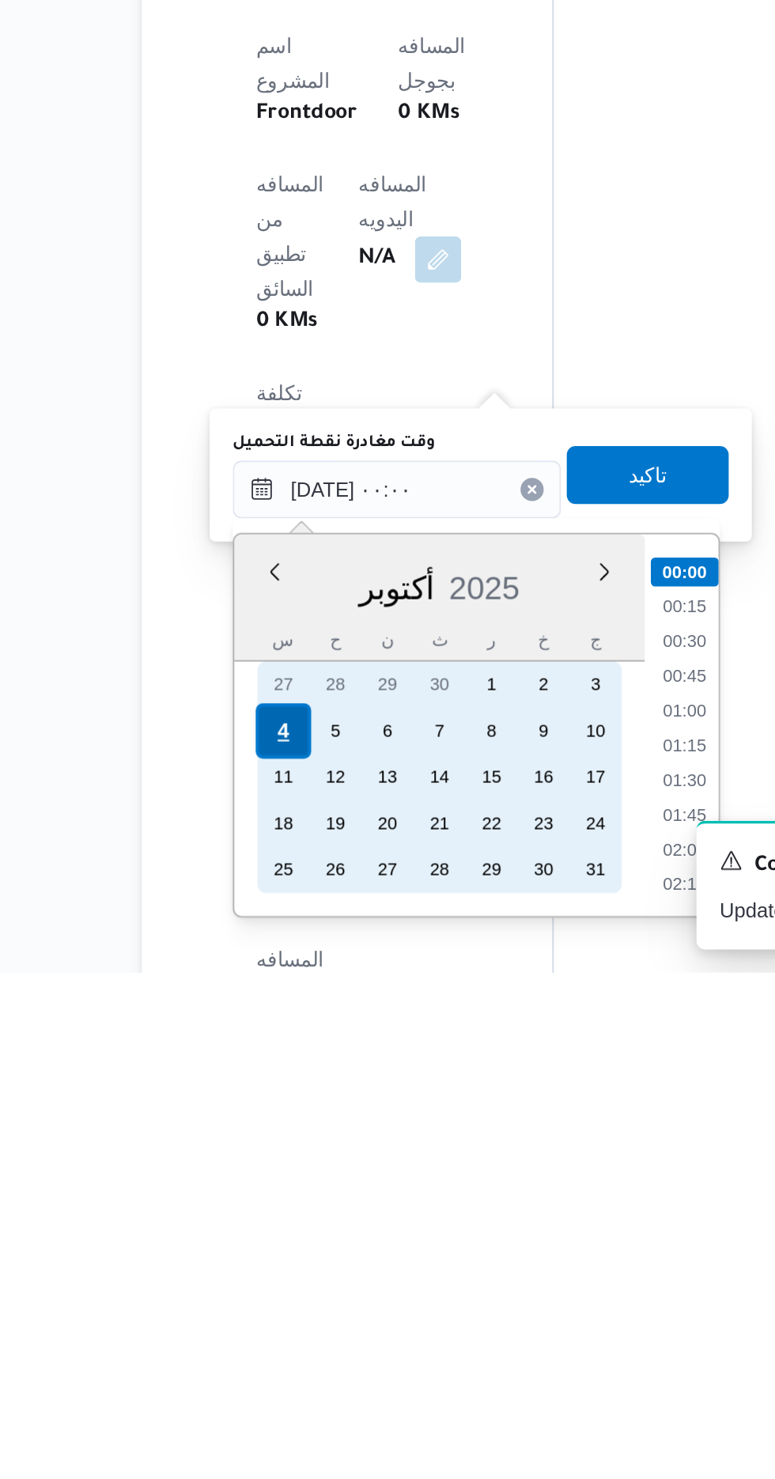
scroll to position [592, 0]
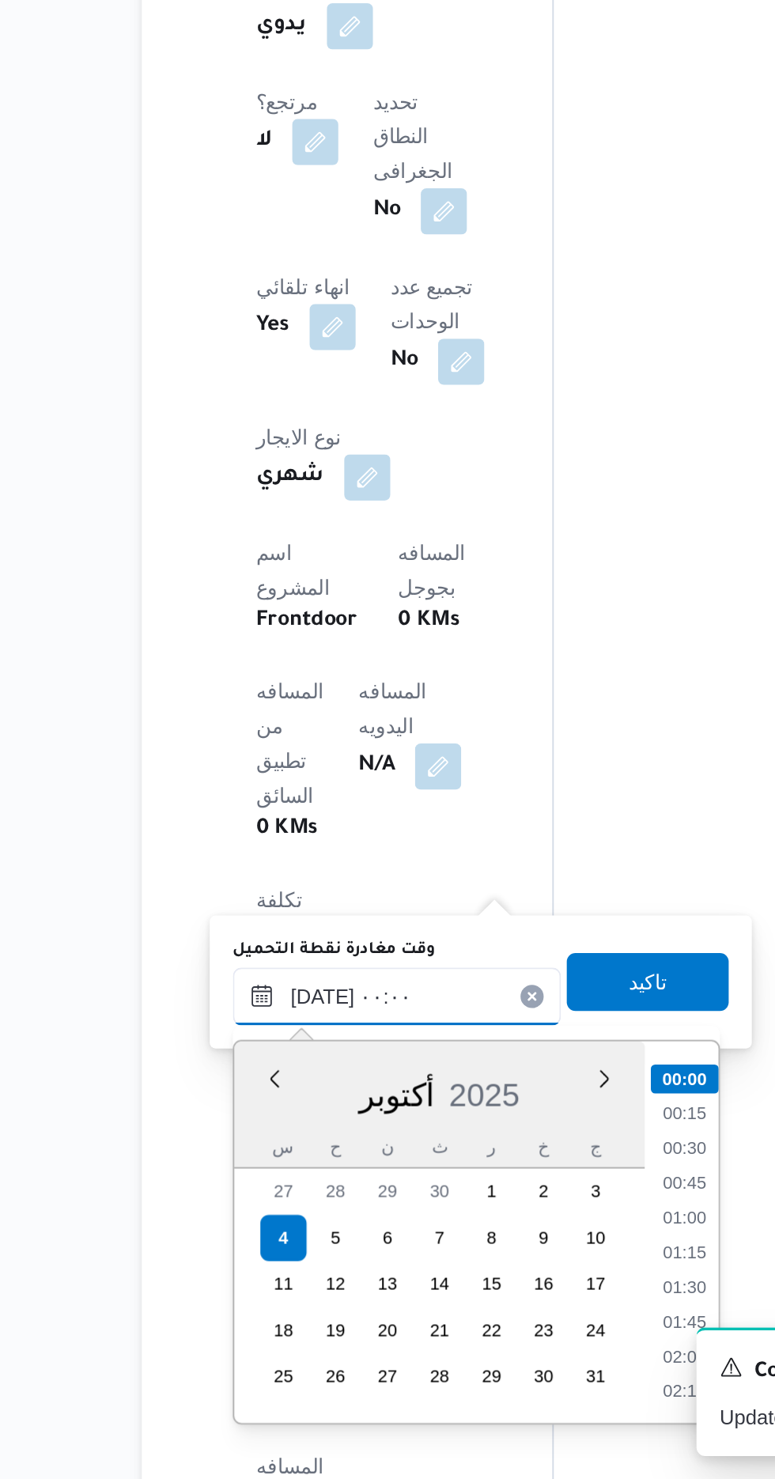
click at [267, 1215] on input "[DATE] ٠٠:٠٠" at bounding box center [345, 1215] width 180 height 32
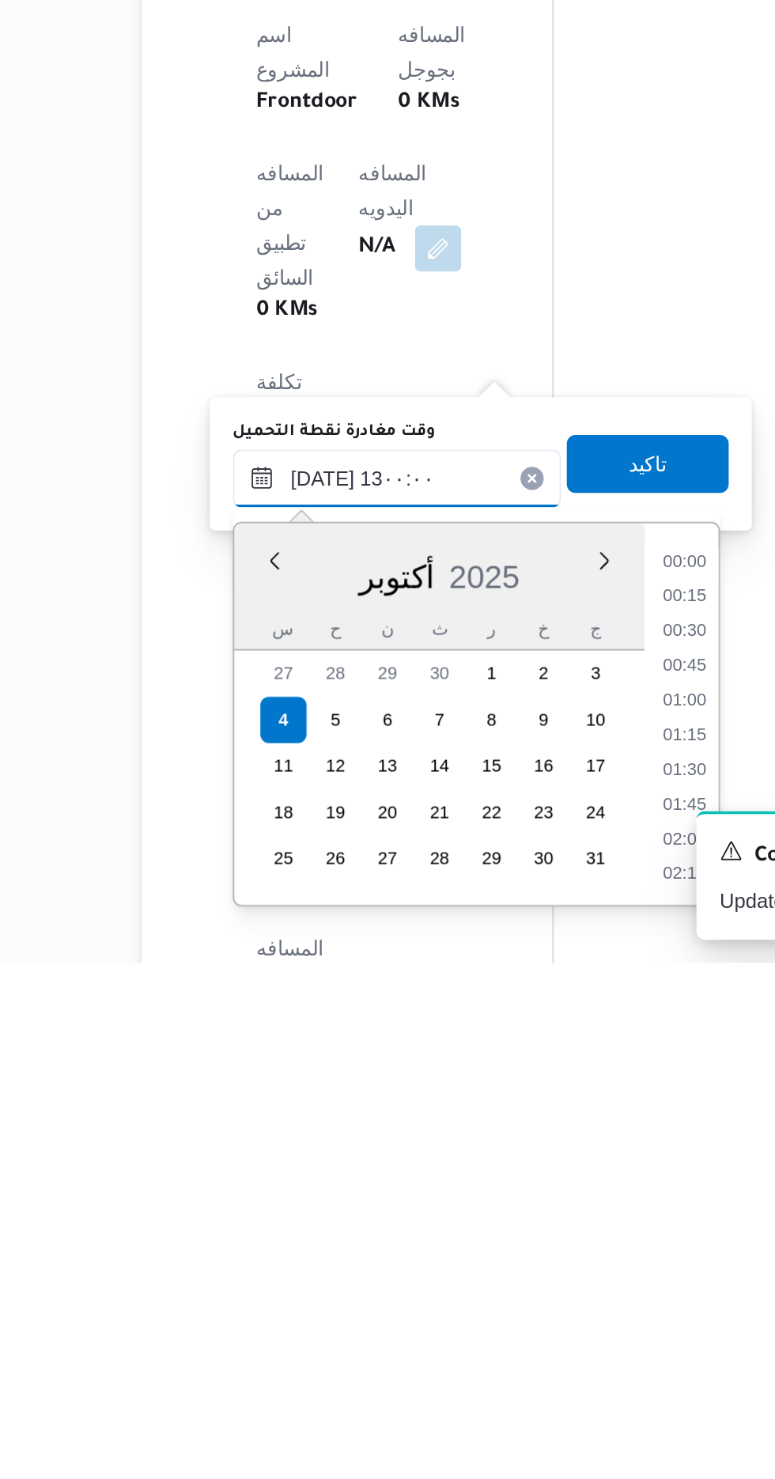
scroll to position [821, 0]
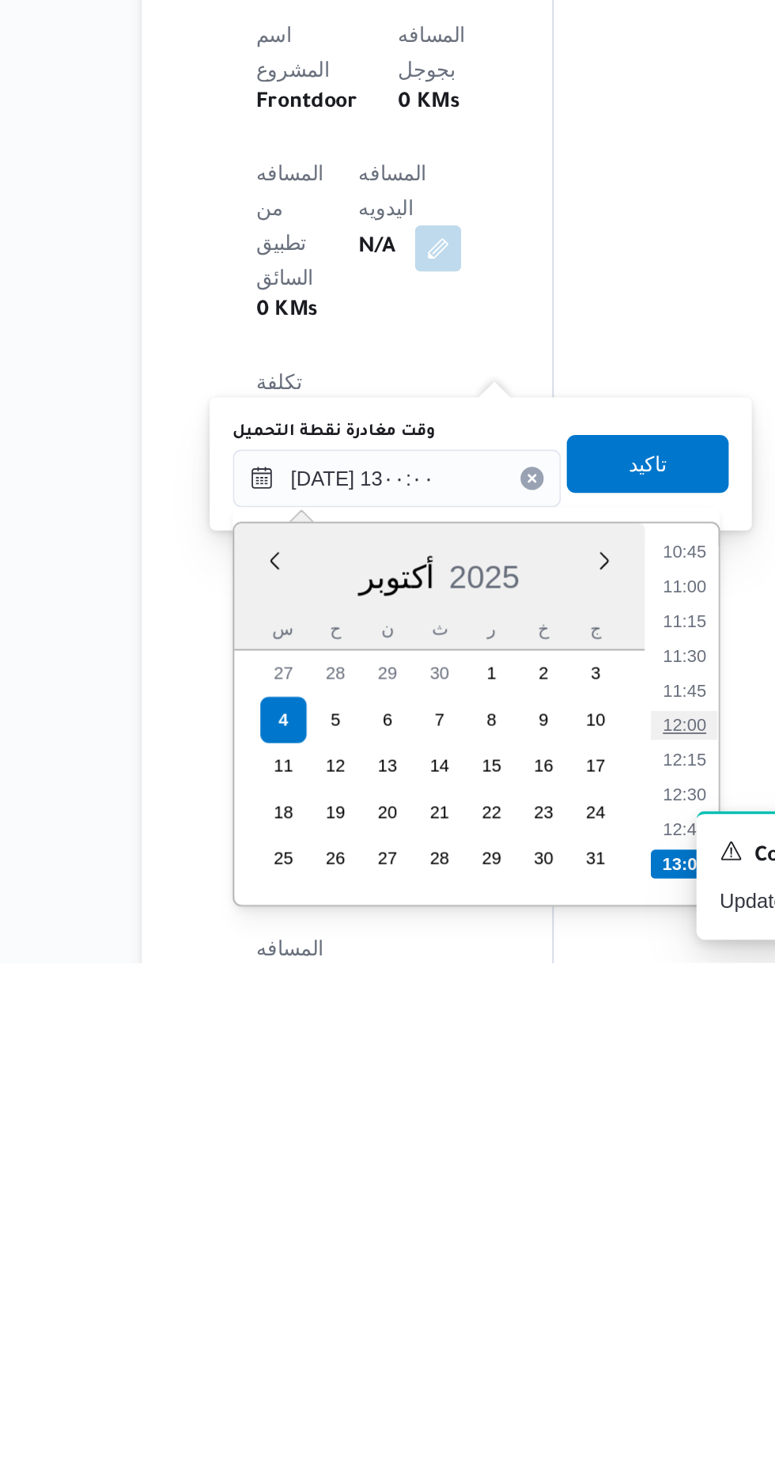
click at [496, 1347] on li "12:00" at bounding box center [502, 1349] width 36 height 16
type input "[DATE] ١٢:٠٠"
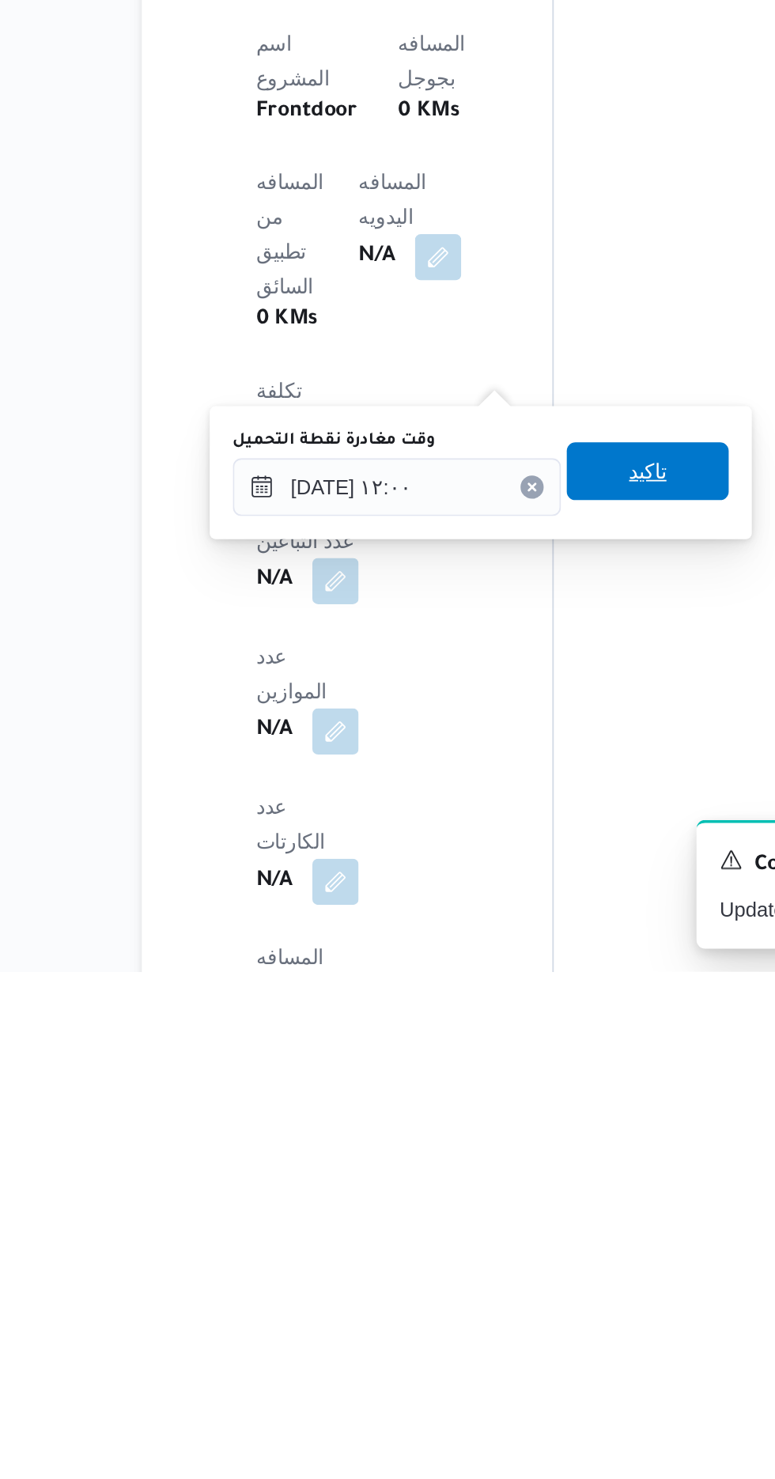
click at [493, 1202] on span "تاكيد" at bounding box center [482, 1205] width 21 height 19
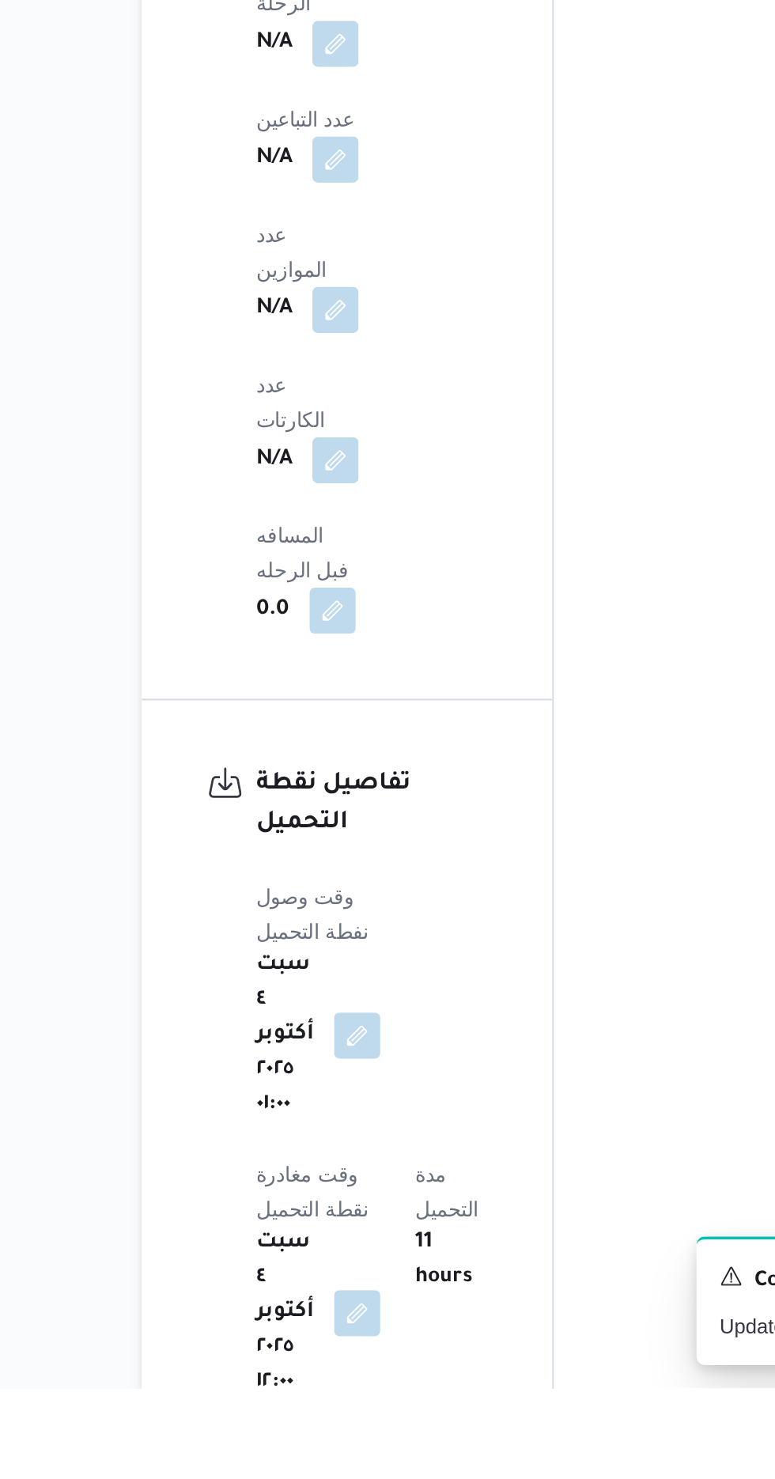
scroll to position [1060, 0]
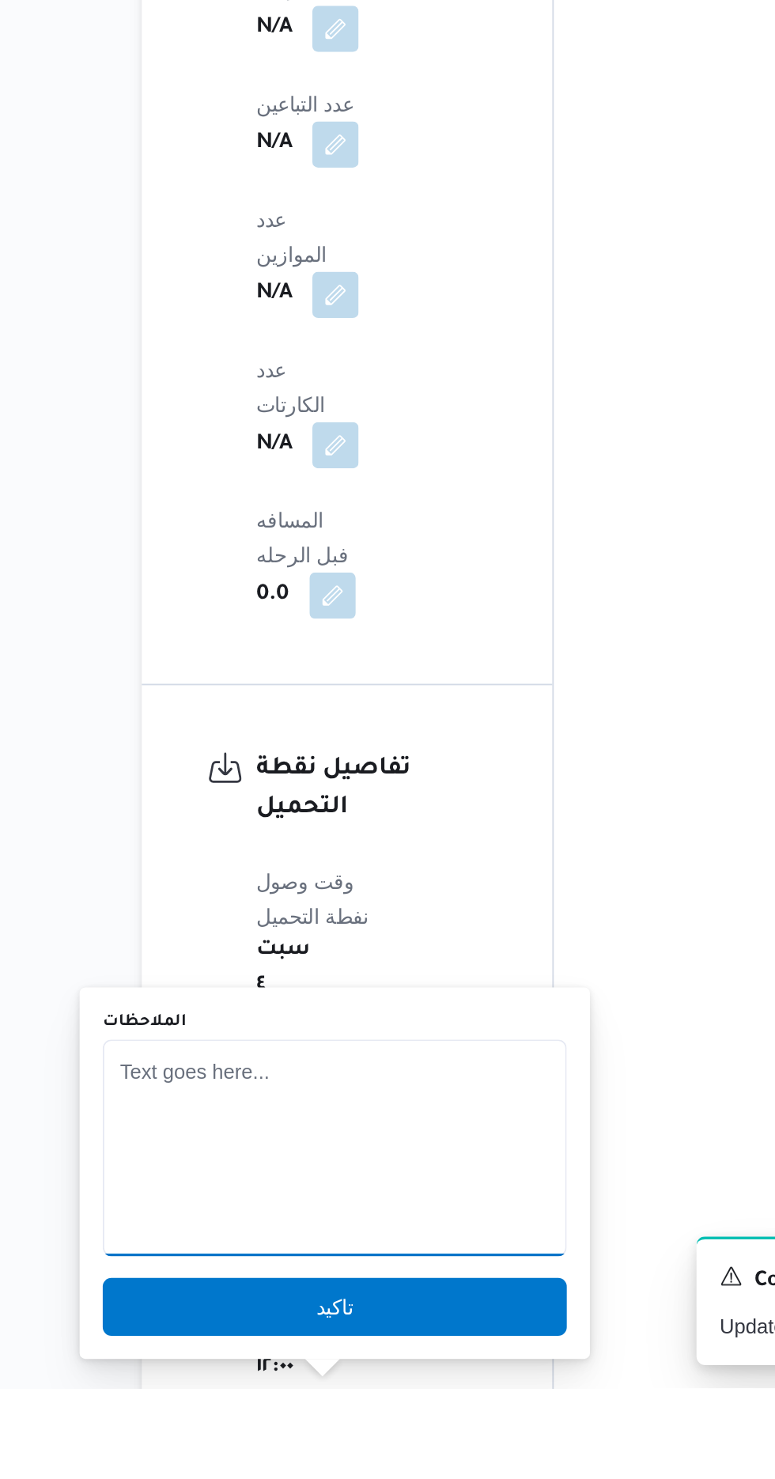
click at [358, 1335] on textarea "الملاحظات" at bounding box center [311, 1347] width 254 height 119
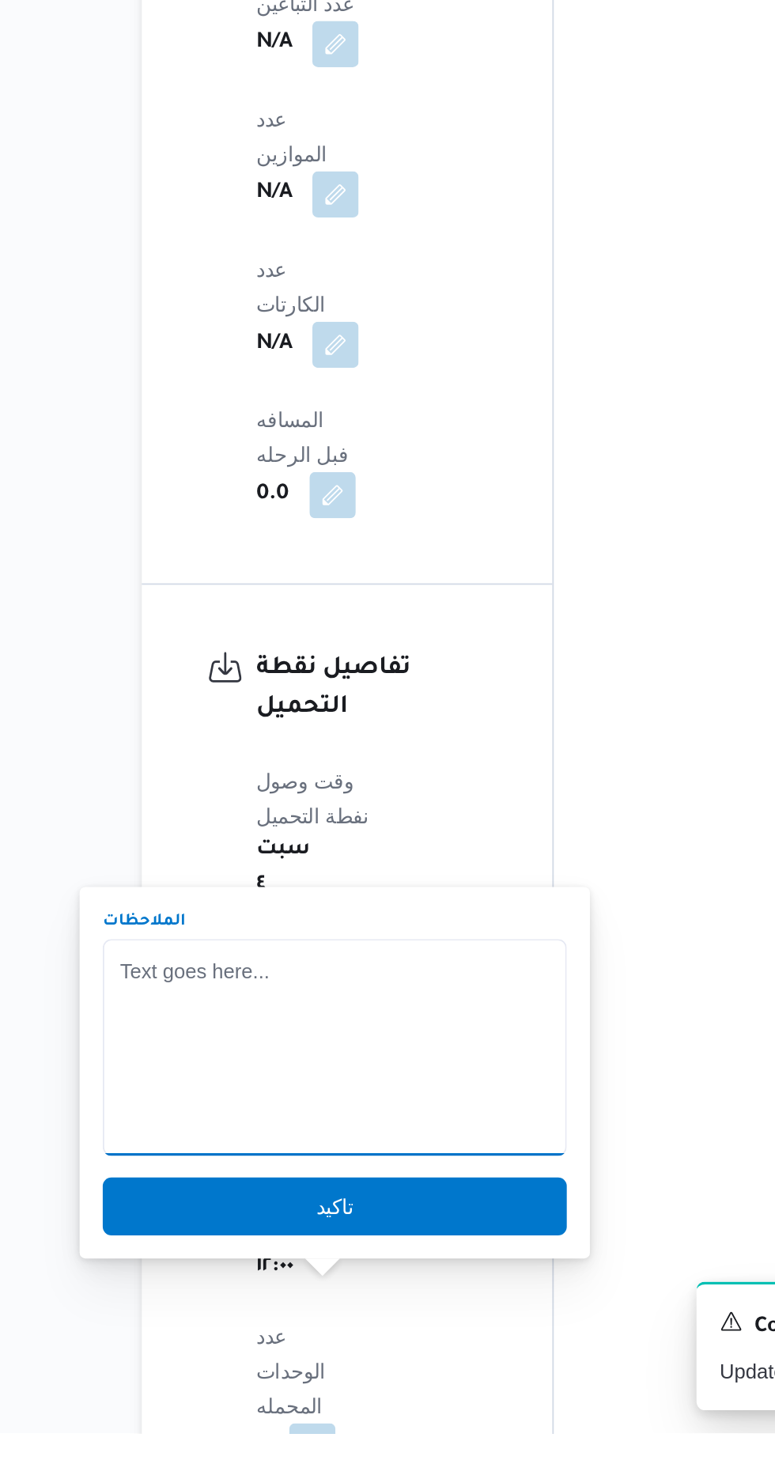
scroll to position [1171, 0]
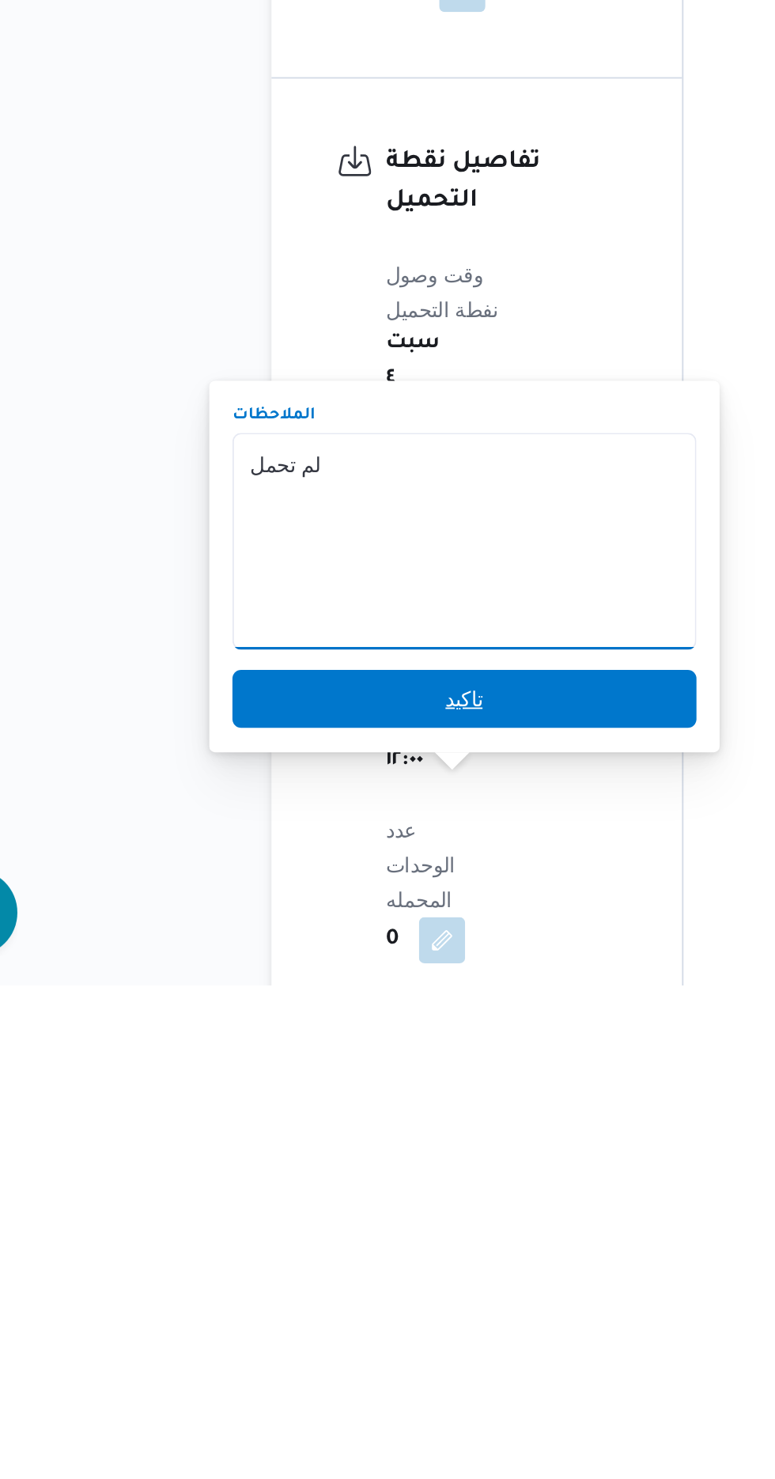
type textarea "لم تحمل"
click at [374, 1325] on span "تاكيد" at bounding box center [311, 1322] width 254 height 32
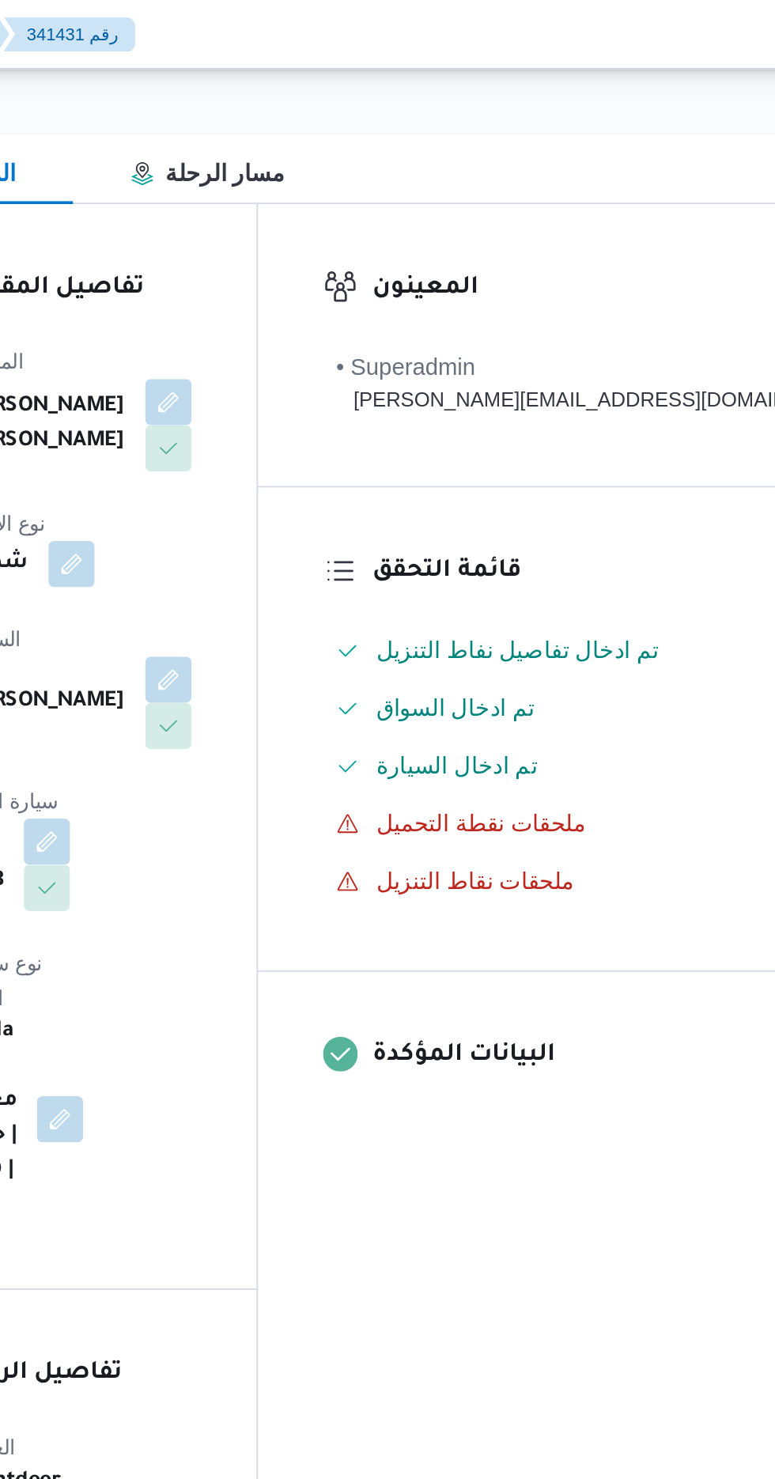
scroll to position [0, 0]
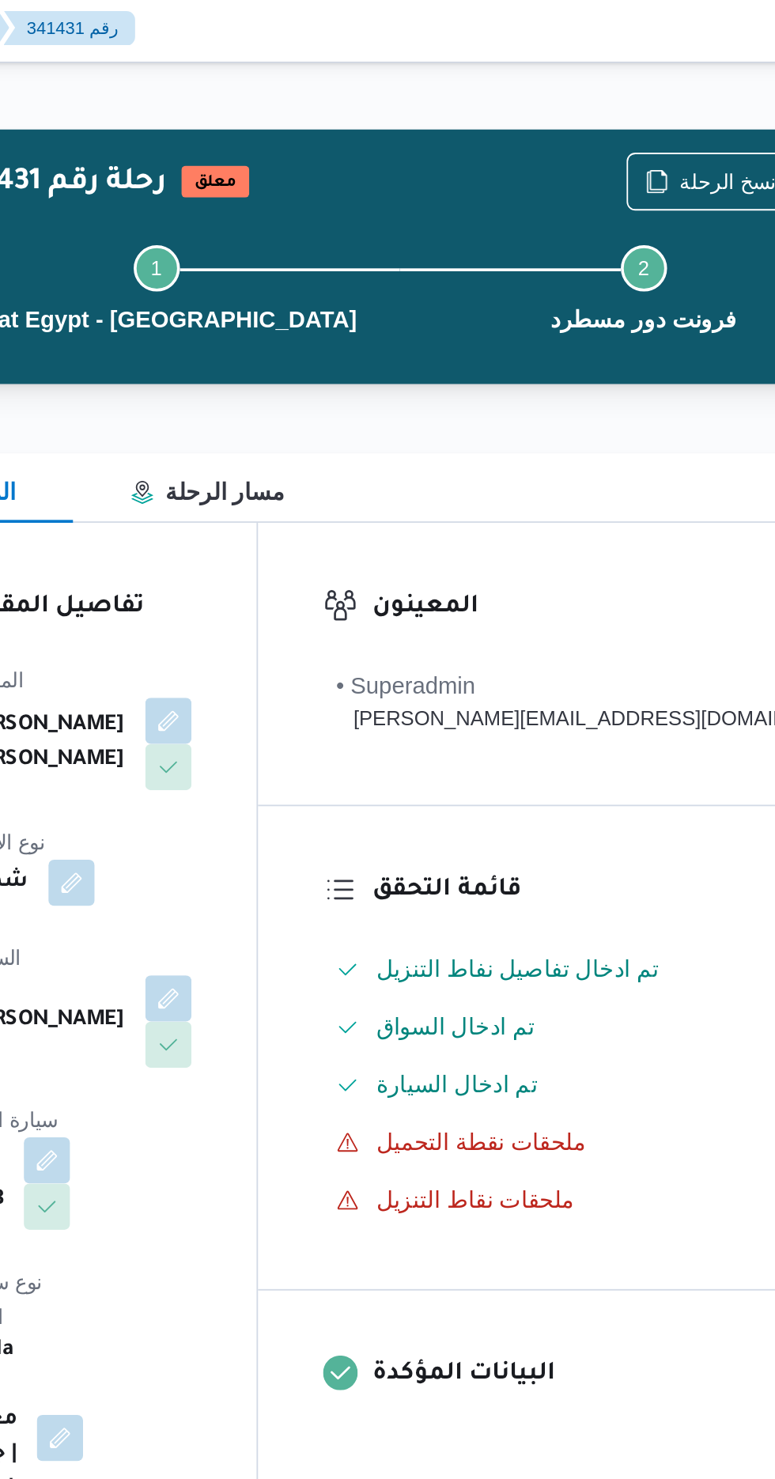
click at [743, 96] on button "Actions" at bounding box center [759, 102] width 32 height 32
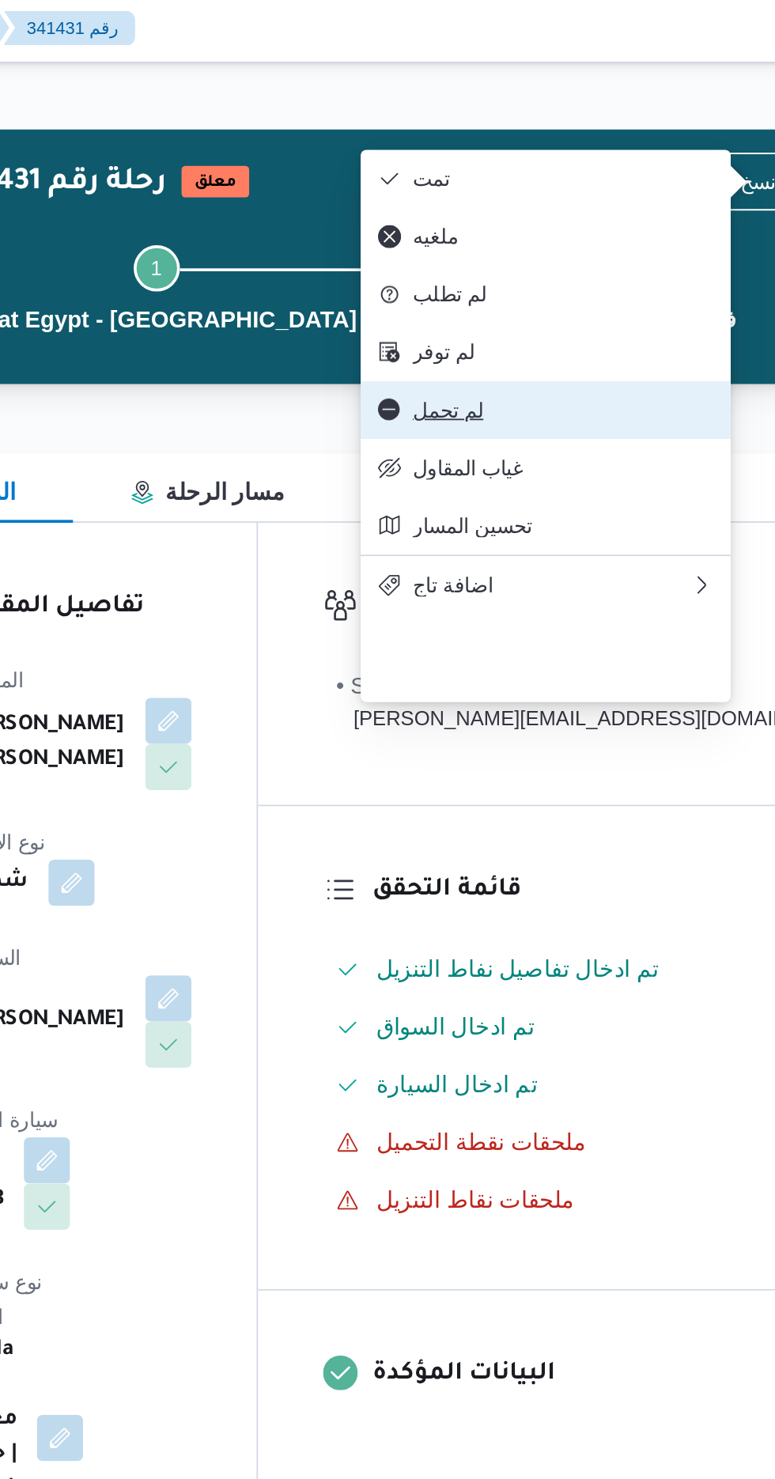
click at [604, 234] on span "لم تحمل" at bounding box center [598, 227] width 164 height 13
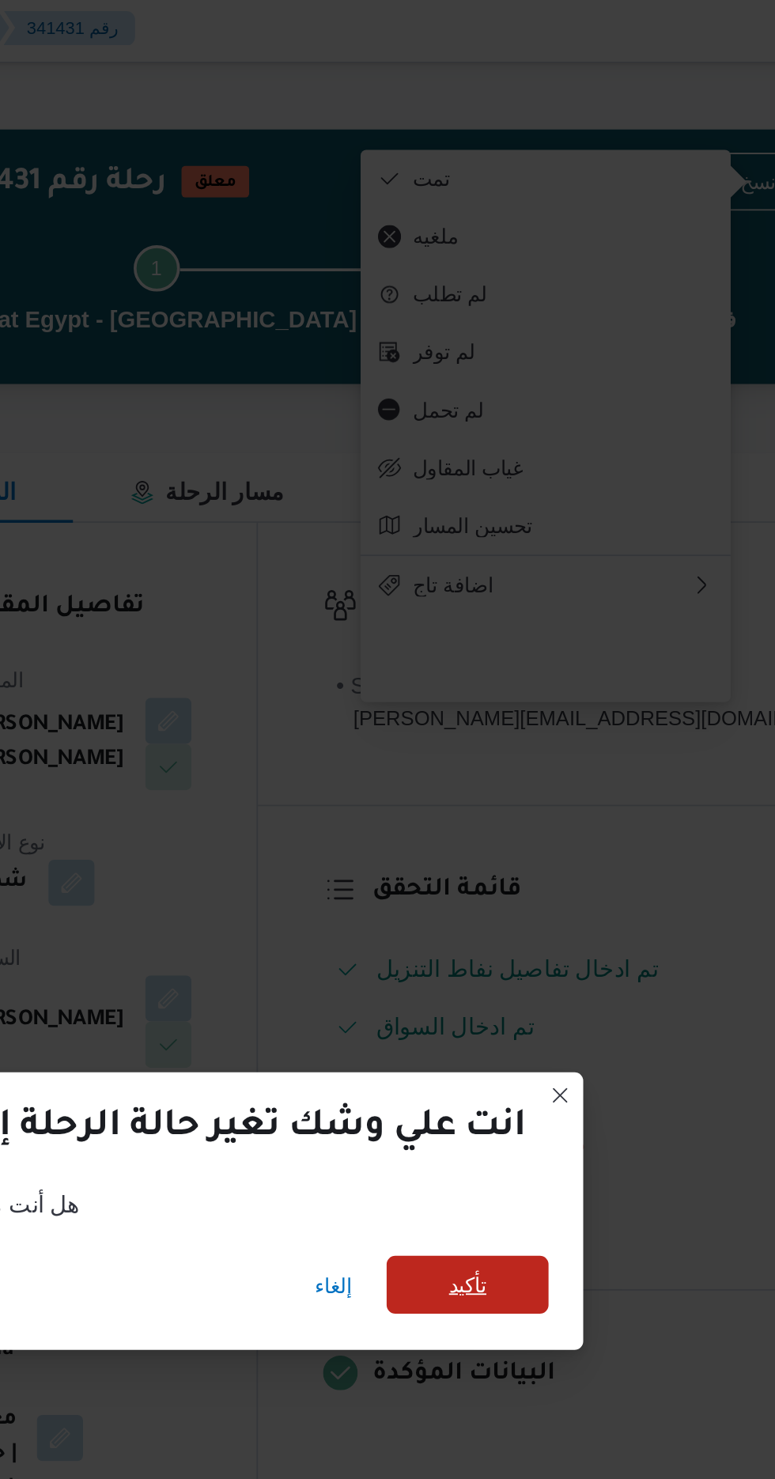
click at [535, 706] on span "تأكيد" at bounding box center [545, 706] width 89 height 32
